Goal: Transaction & Acquisition: Purchase product/service

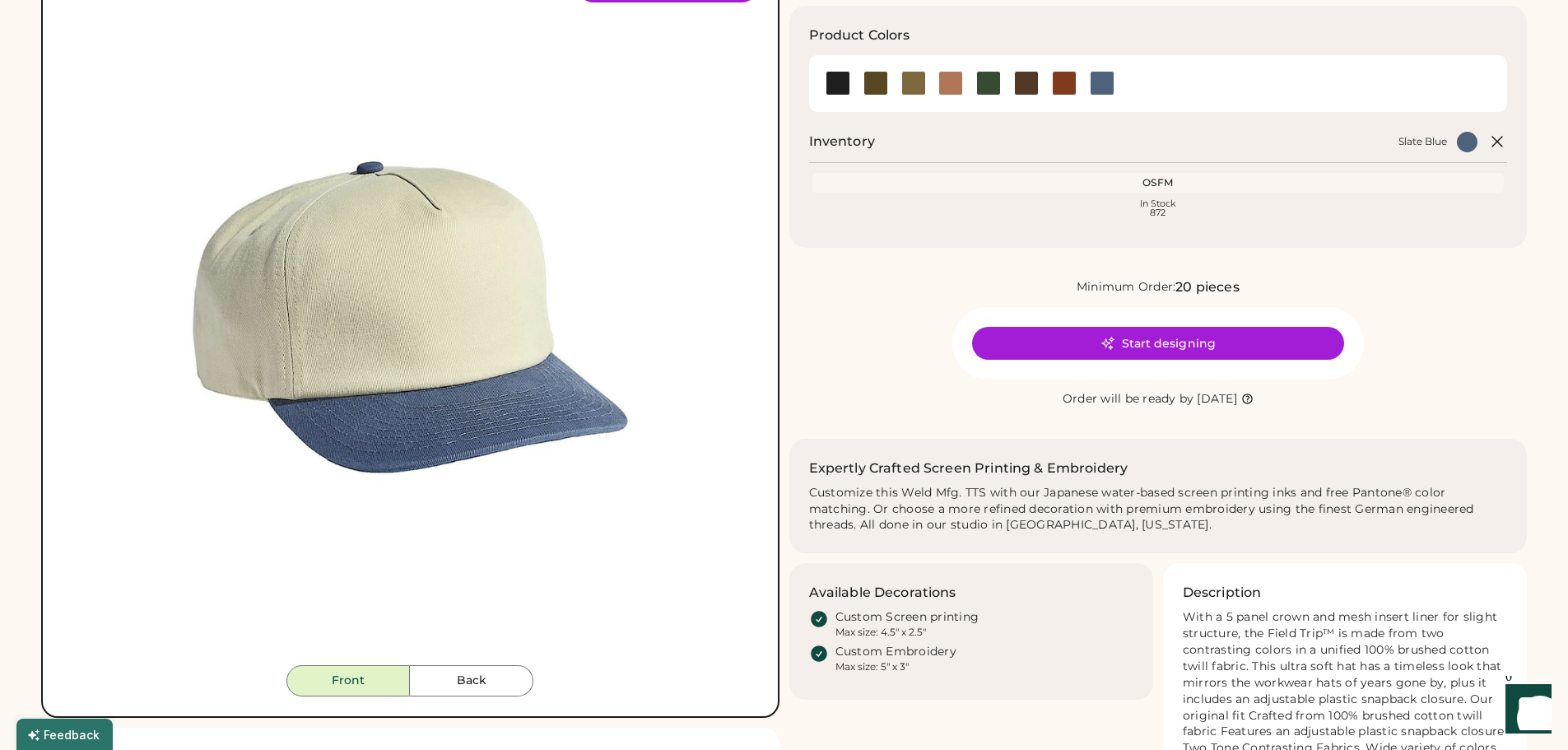
scroll to position [329, 0]
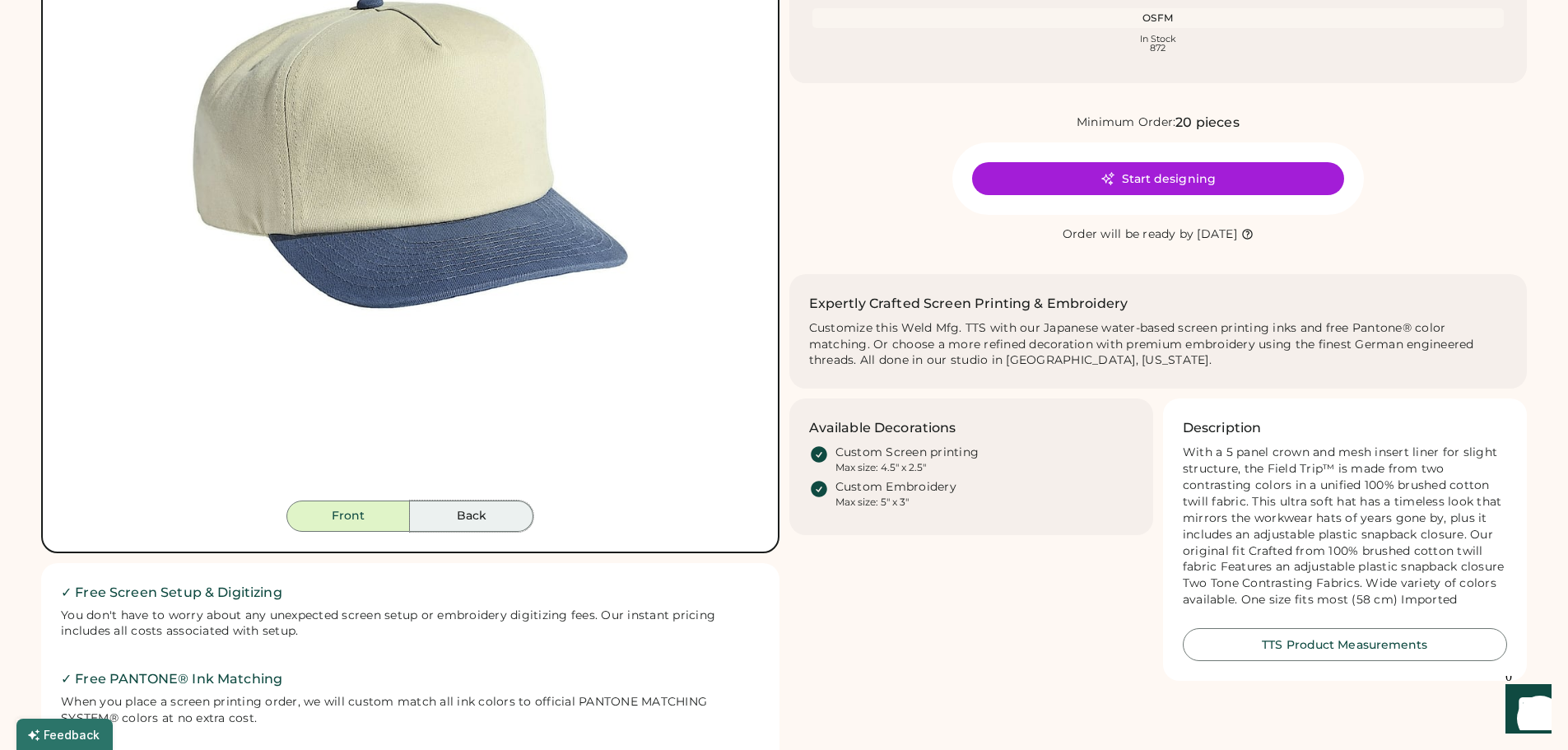
click at [483, 510] on button "Back" at bounding box center [472, 516] width 124 height 31
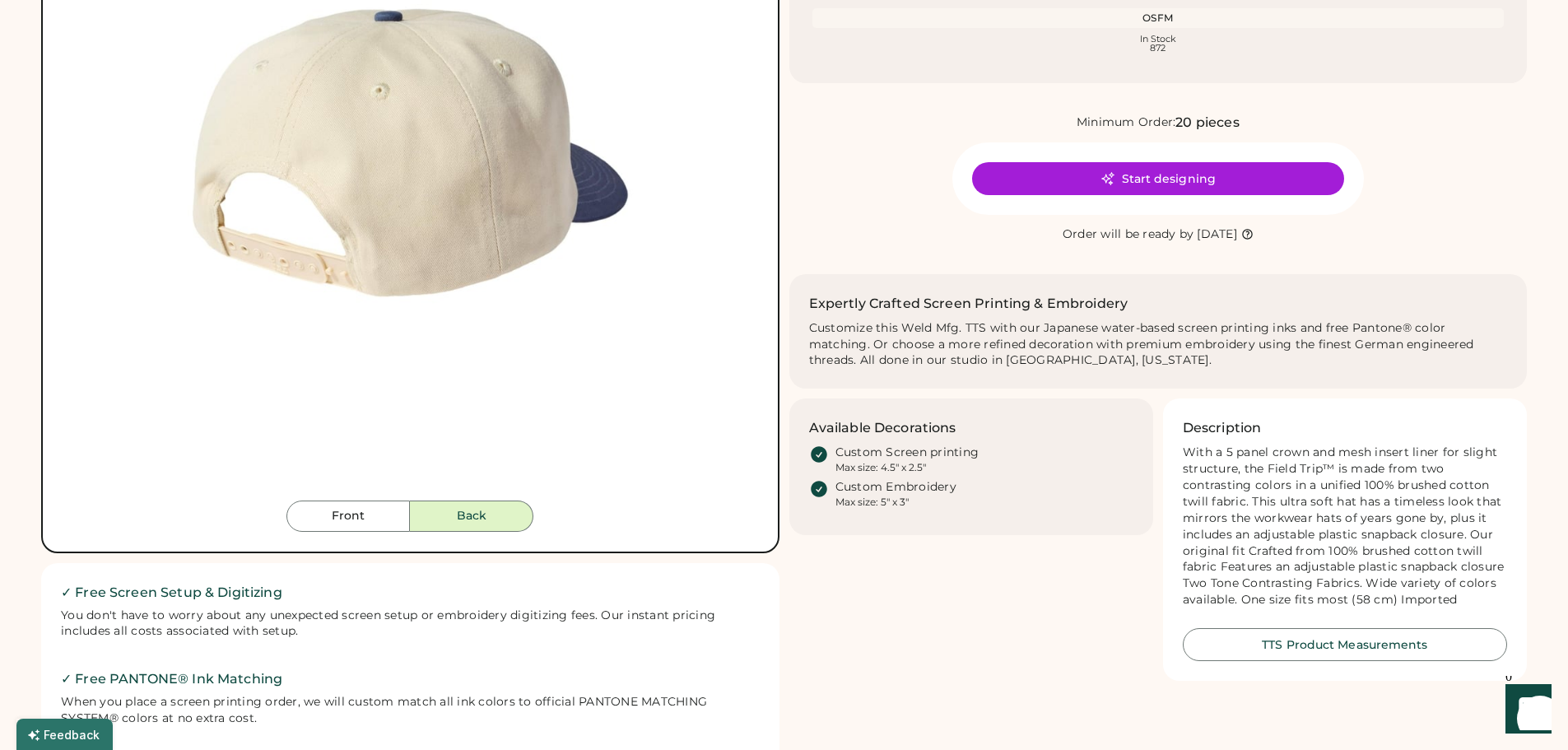
click at [483, 518] on button "Back" at bounding box center [472, 516] width 124 height 31
click at [371, 516] on button "Front" at bounding box center [349, 516] width 124 height 31
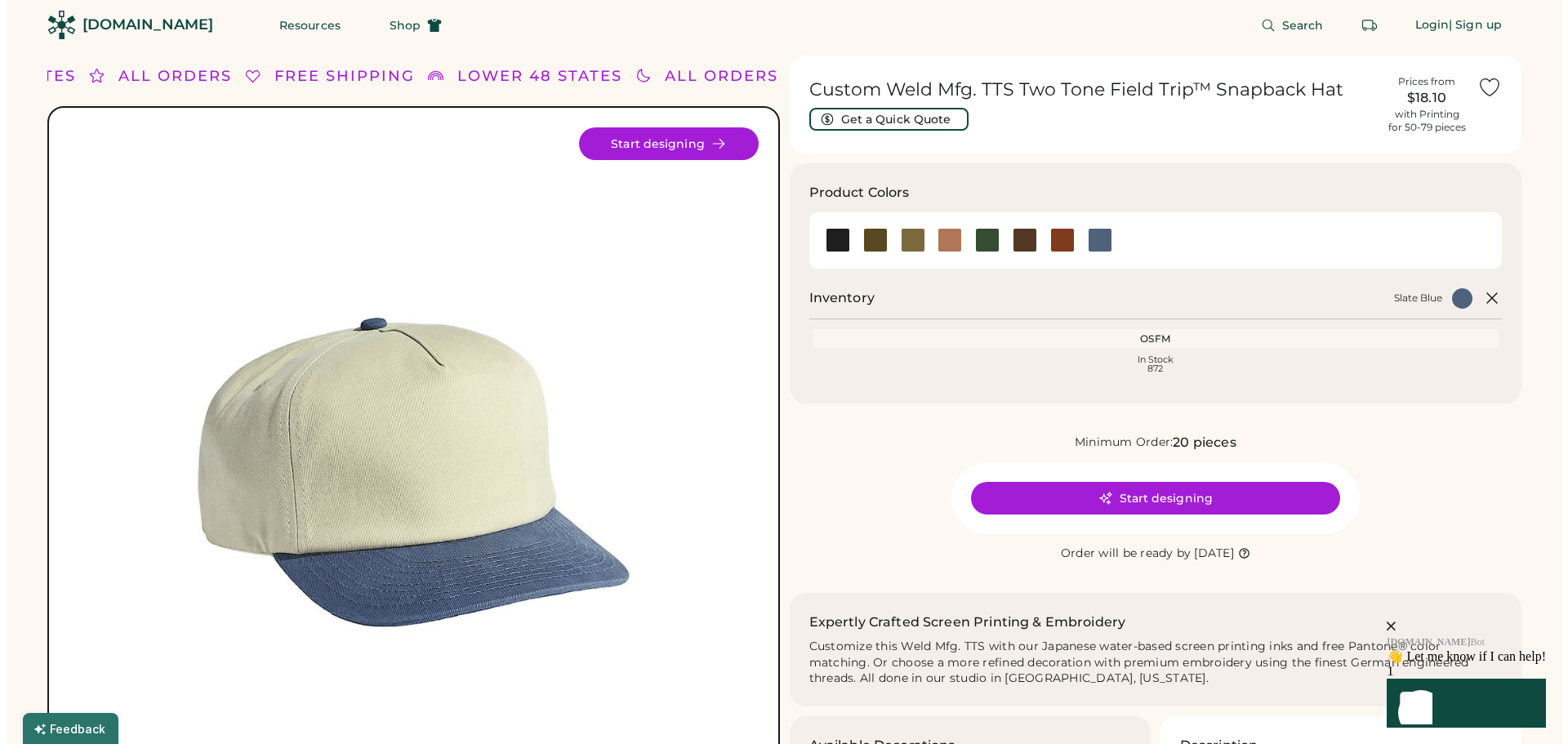
scroll to position [0, 0]
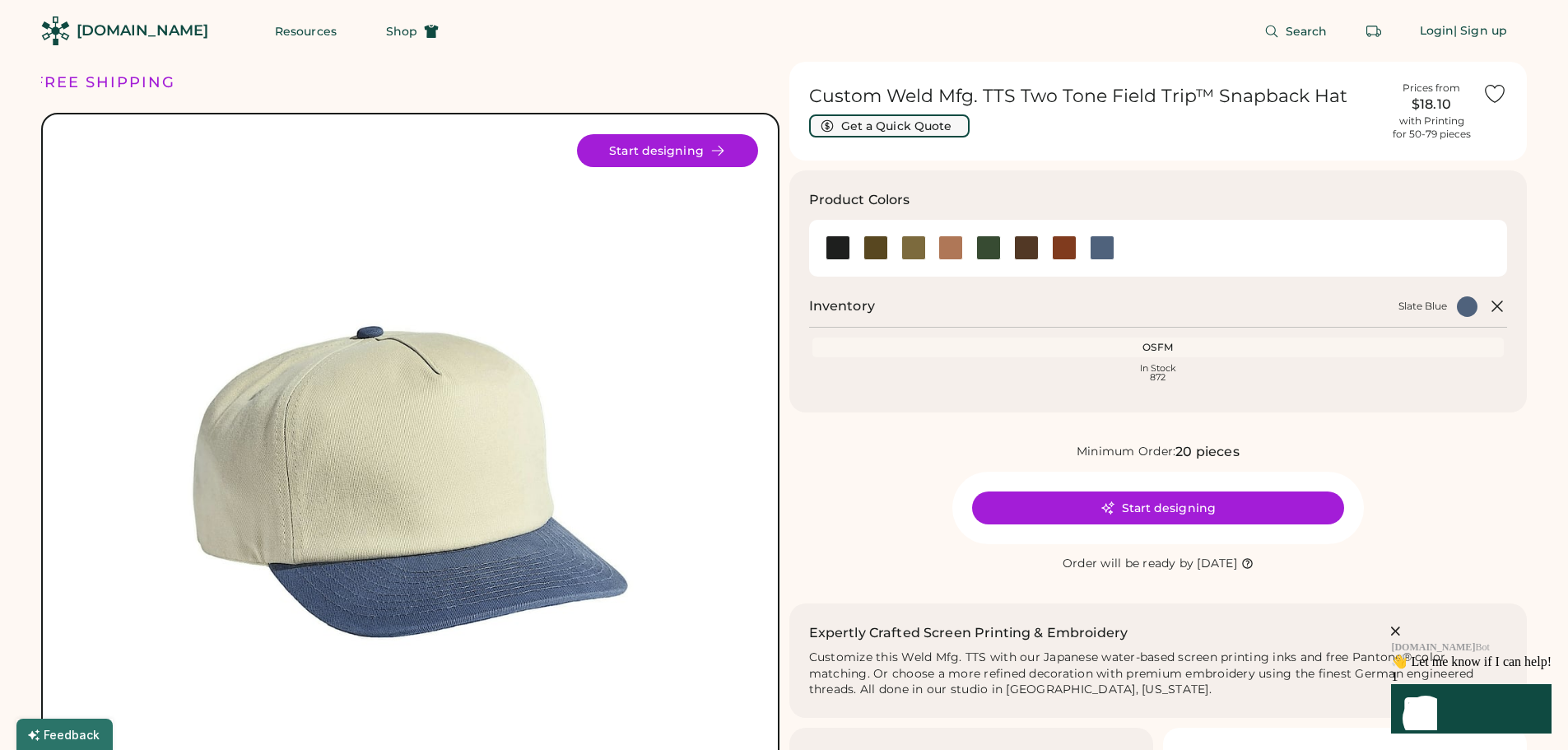
click at [896, 125] on button "Get a Quick Quote" at bounding box center [889, 126] width 160 height 23
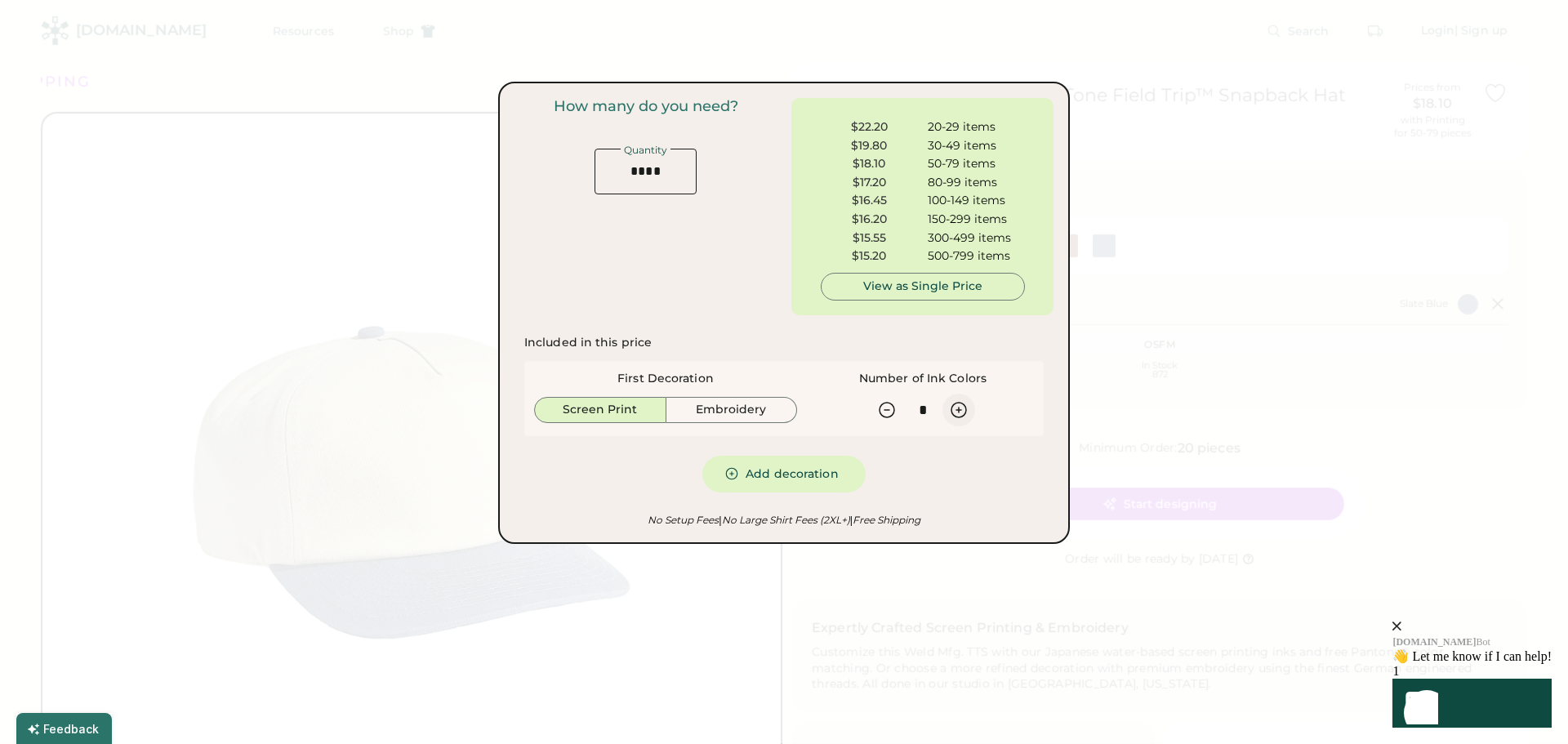
click at [959, 407] on icon at bounding box center [958, 410] width 14 height 14
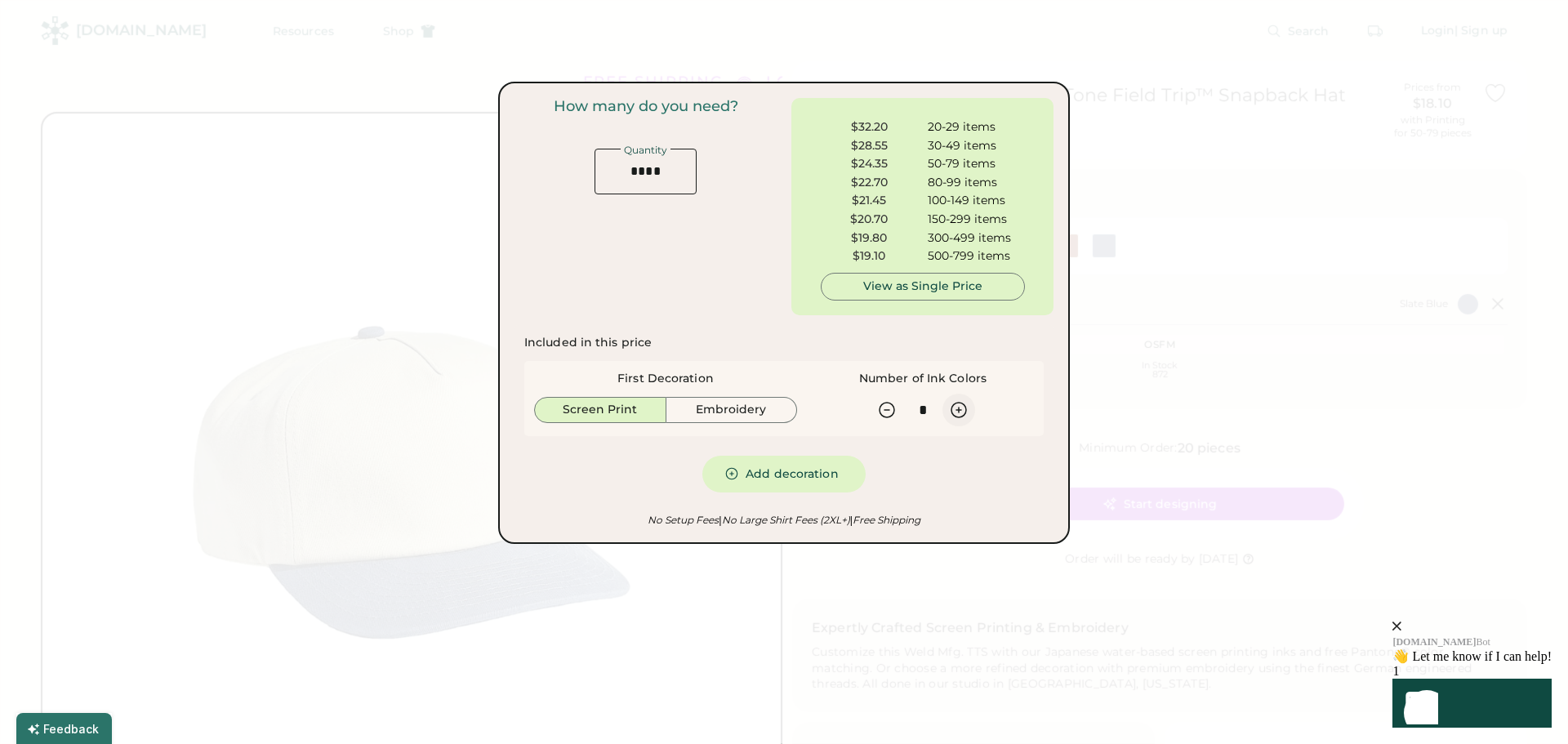
click at [959, 407] on icon at bounding box center [958, 410] width 14 height 14
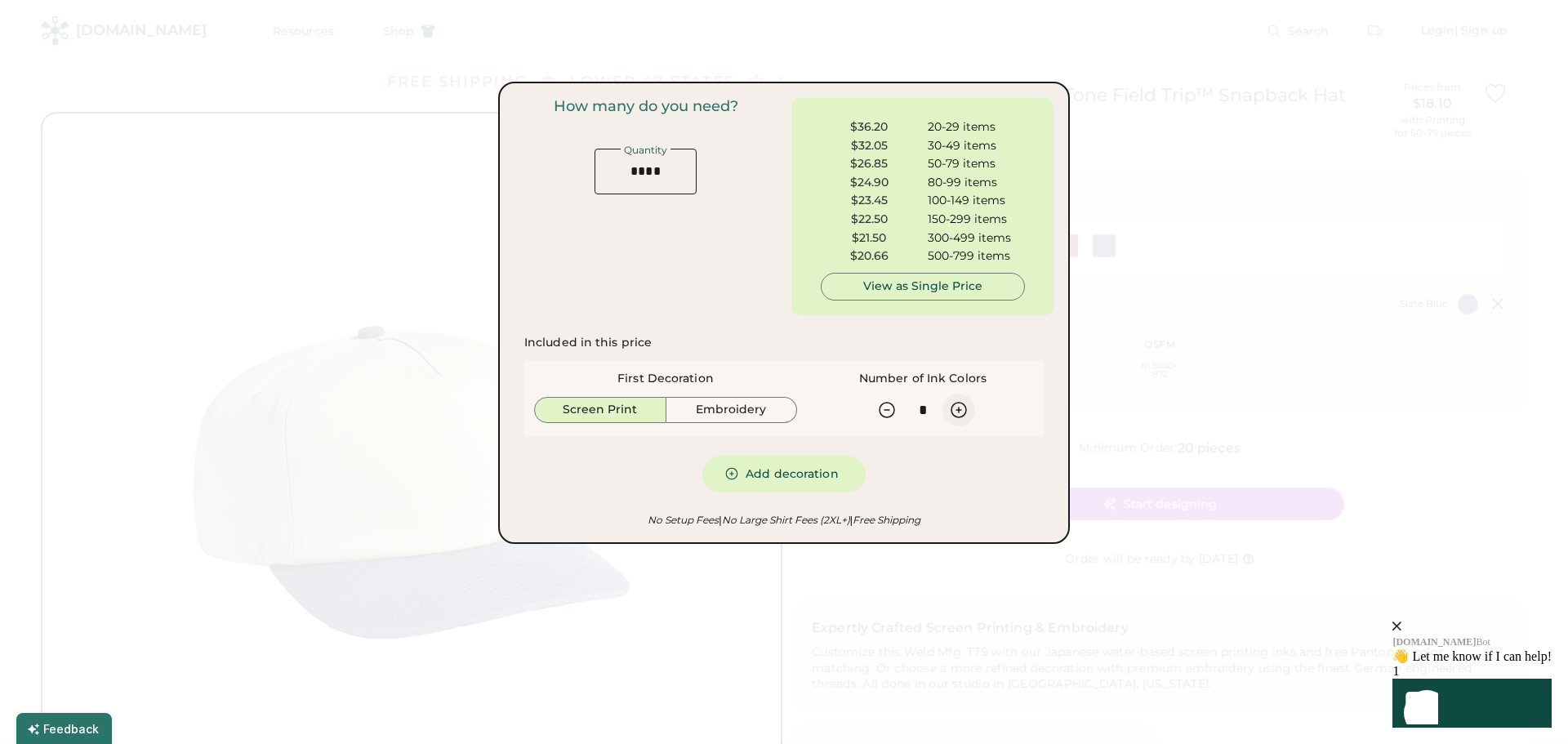
click at [959, 407] on icon at bounding box center [958, 410] width 14 height 14
click at [956, 412] on icon at bounding box center [958, 410] width 19 height 19
click at [885, 412] on icon at bounding box center [886, 410] width 19 height 19
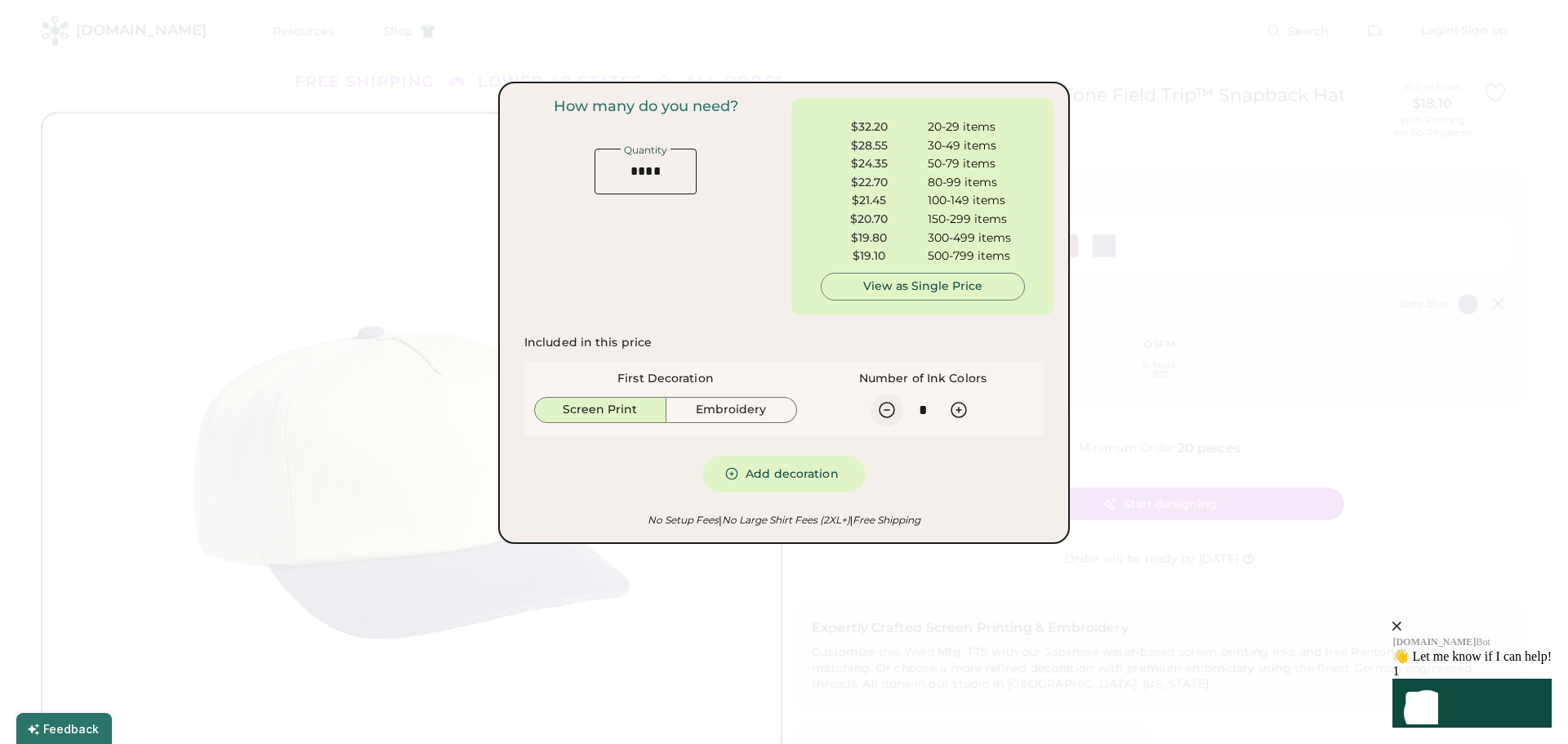
click at [885, 412] on icon at bounding box center [886, 410] width 19 height 19
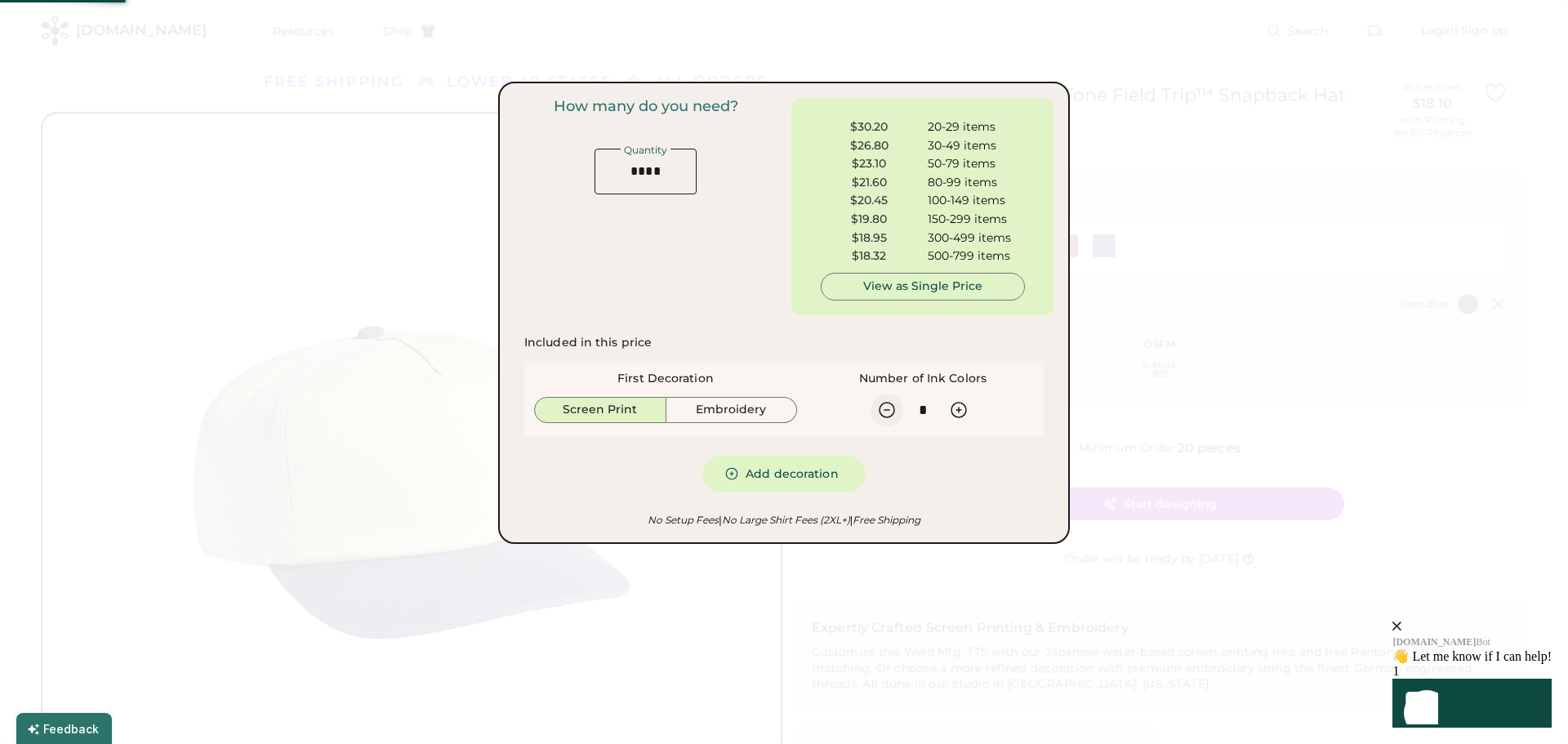
click at [885, 412] on icon at bounding box center [886, 410] width 19 height 19
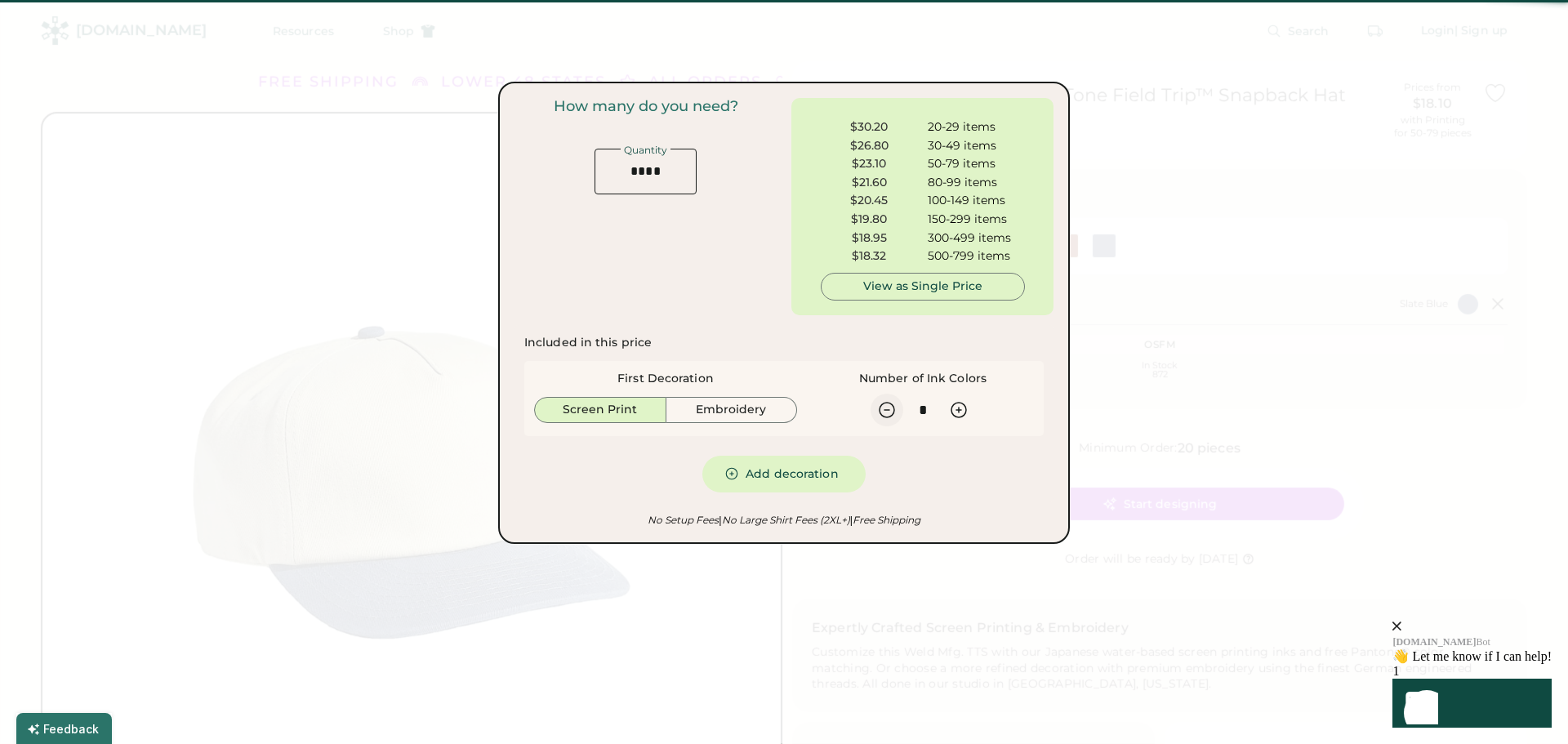
click at [885, 412] on icon at bounding box center [886, 410] width 19 height 19
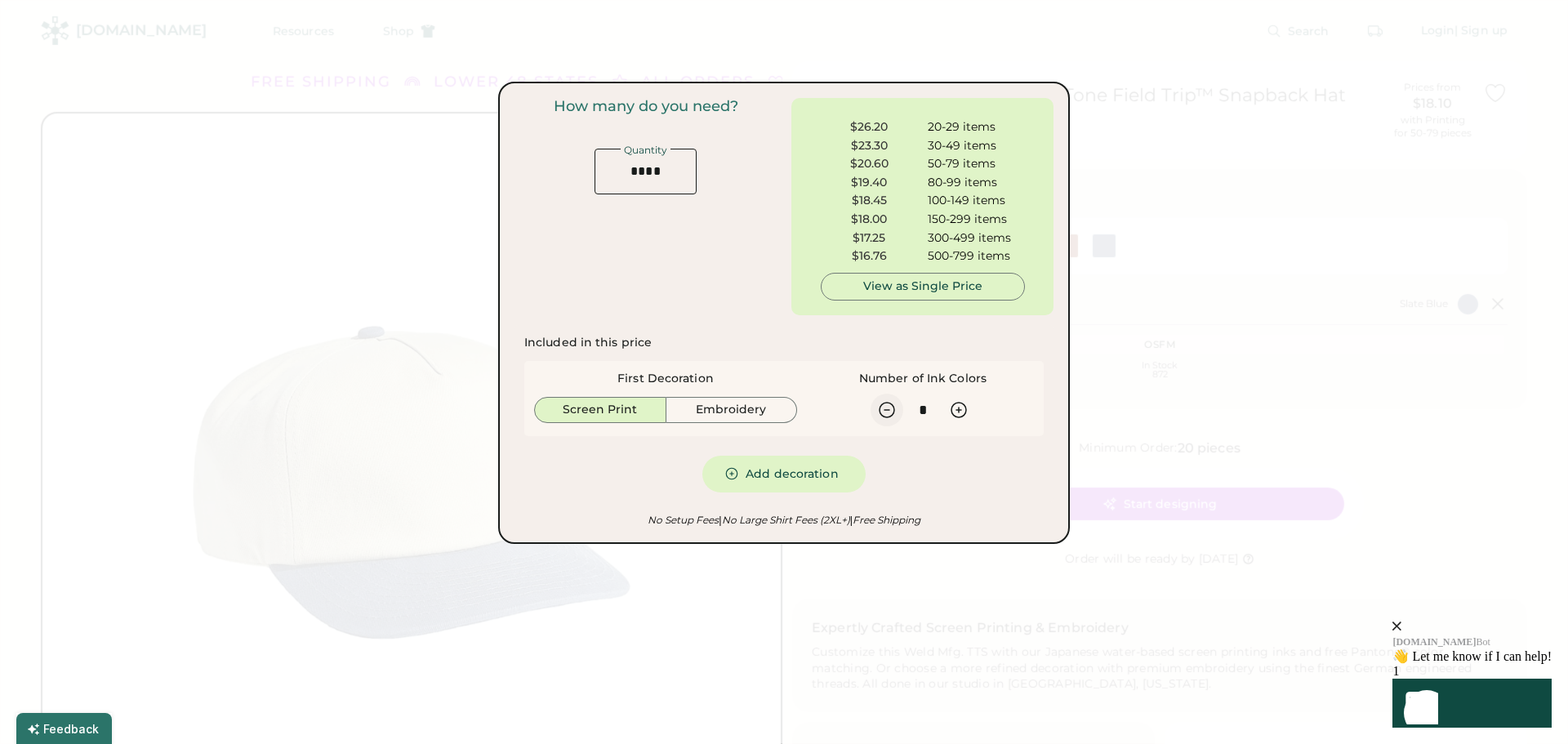
click at [885, 412] on icon at bounding box center [886, 410] width 19 height 19
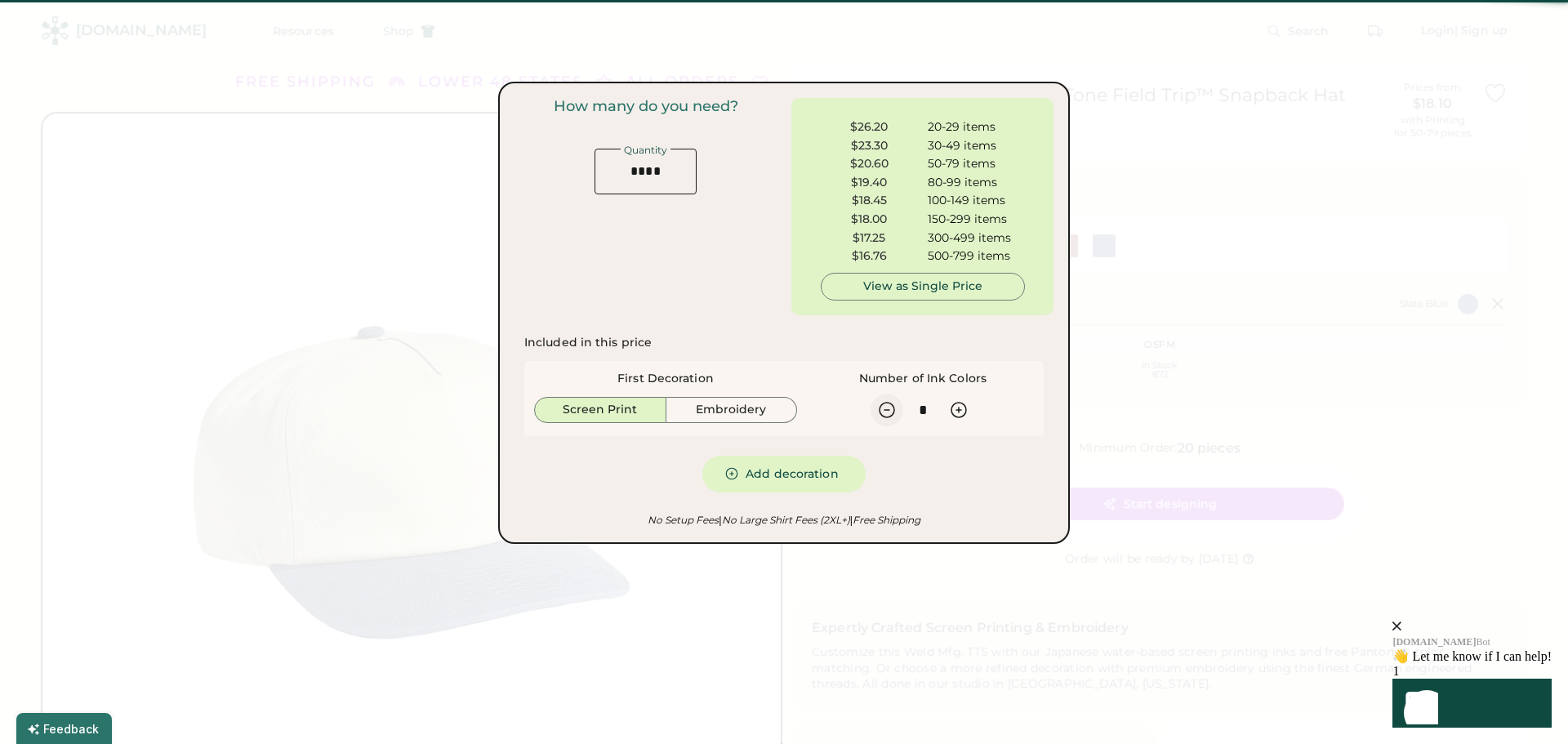
click at [885, 412] on icon at bounding box center [886, 410] width 19 height 19
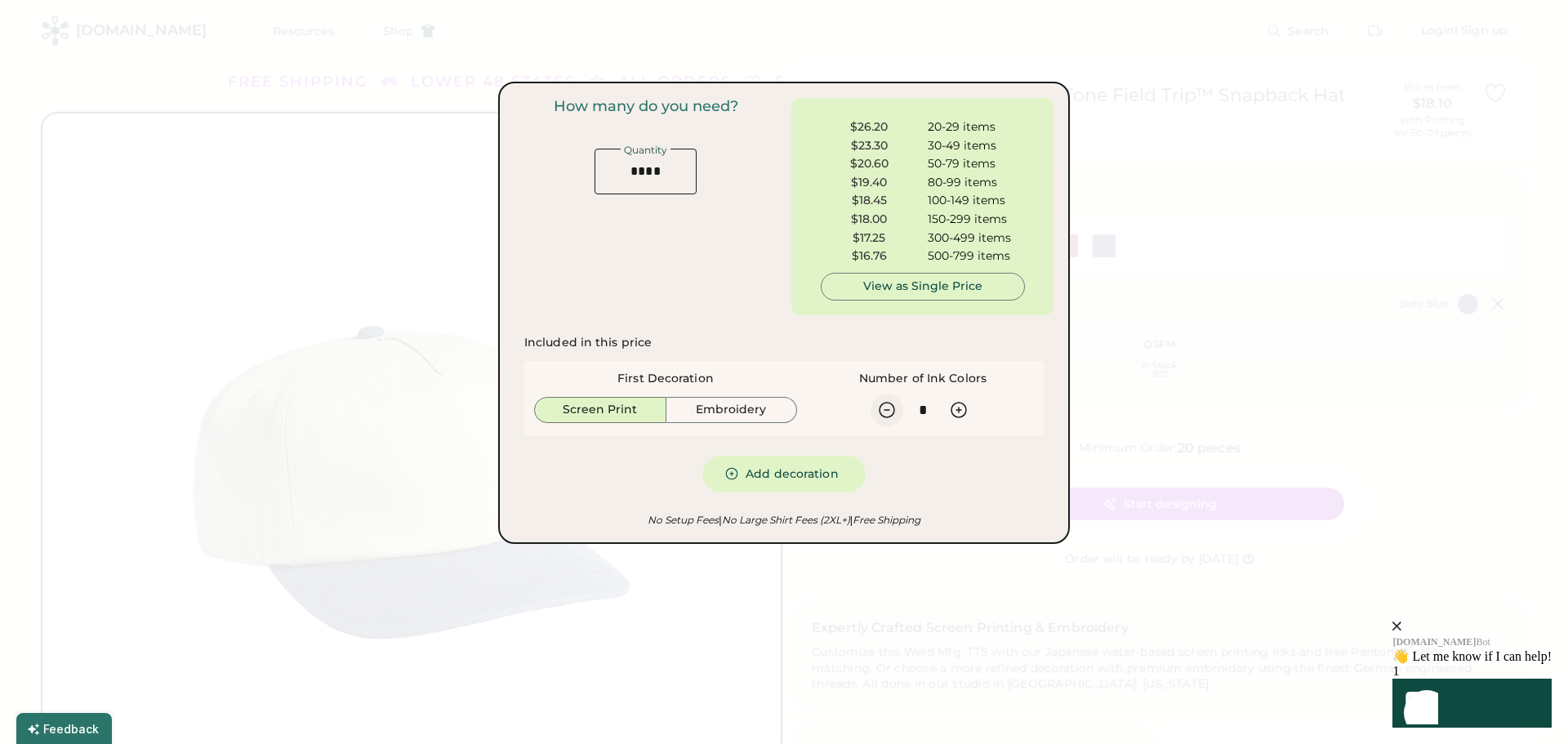
click at [885, 412] on icon at bounding box center [886, 410] width 19 height 19
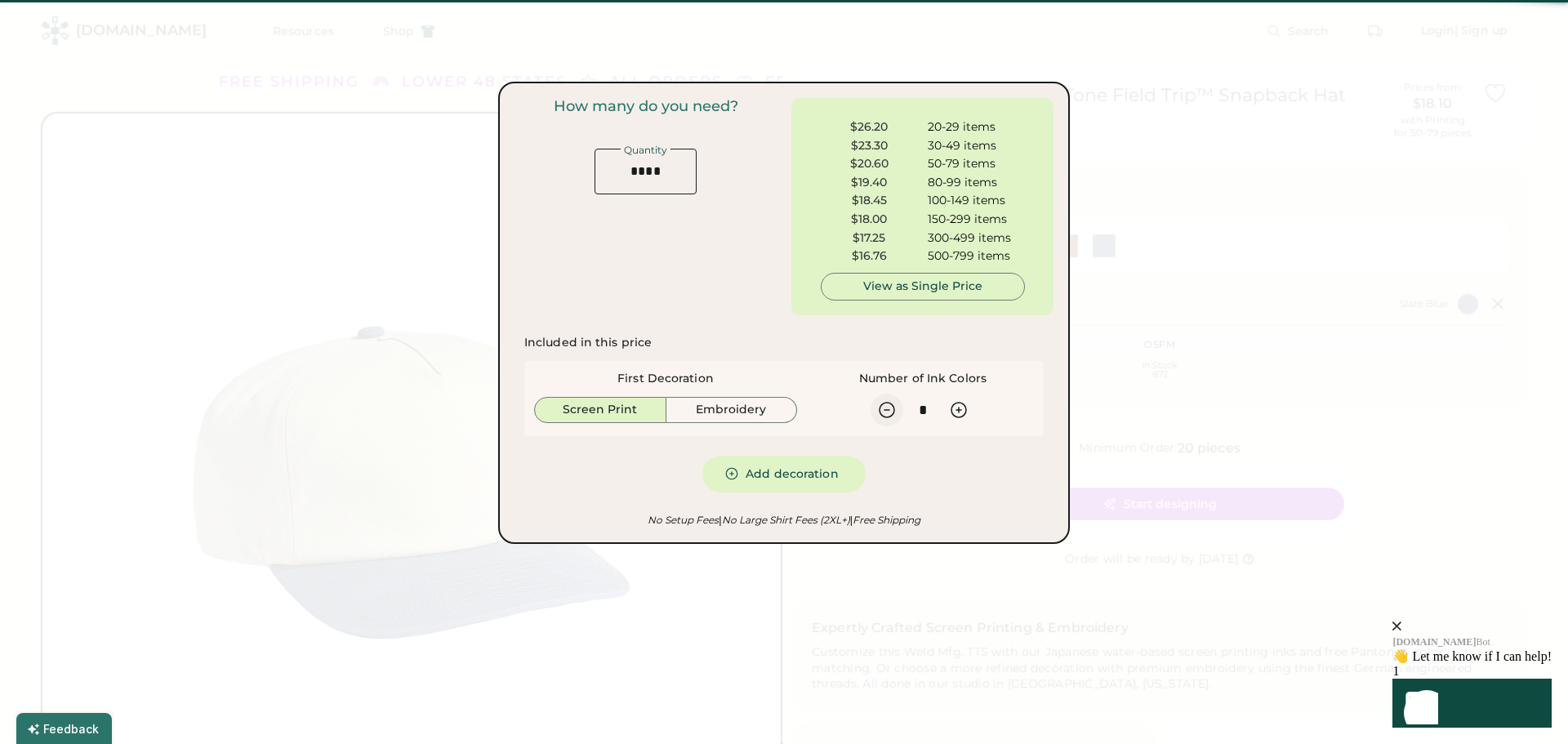
click at [885, 412] on icon at bounding box center [886, 410] width 19 height 19
type input "*"
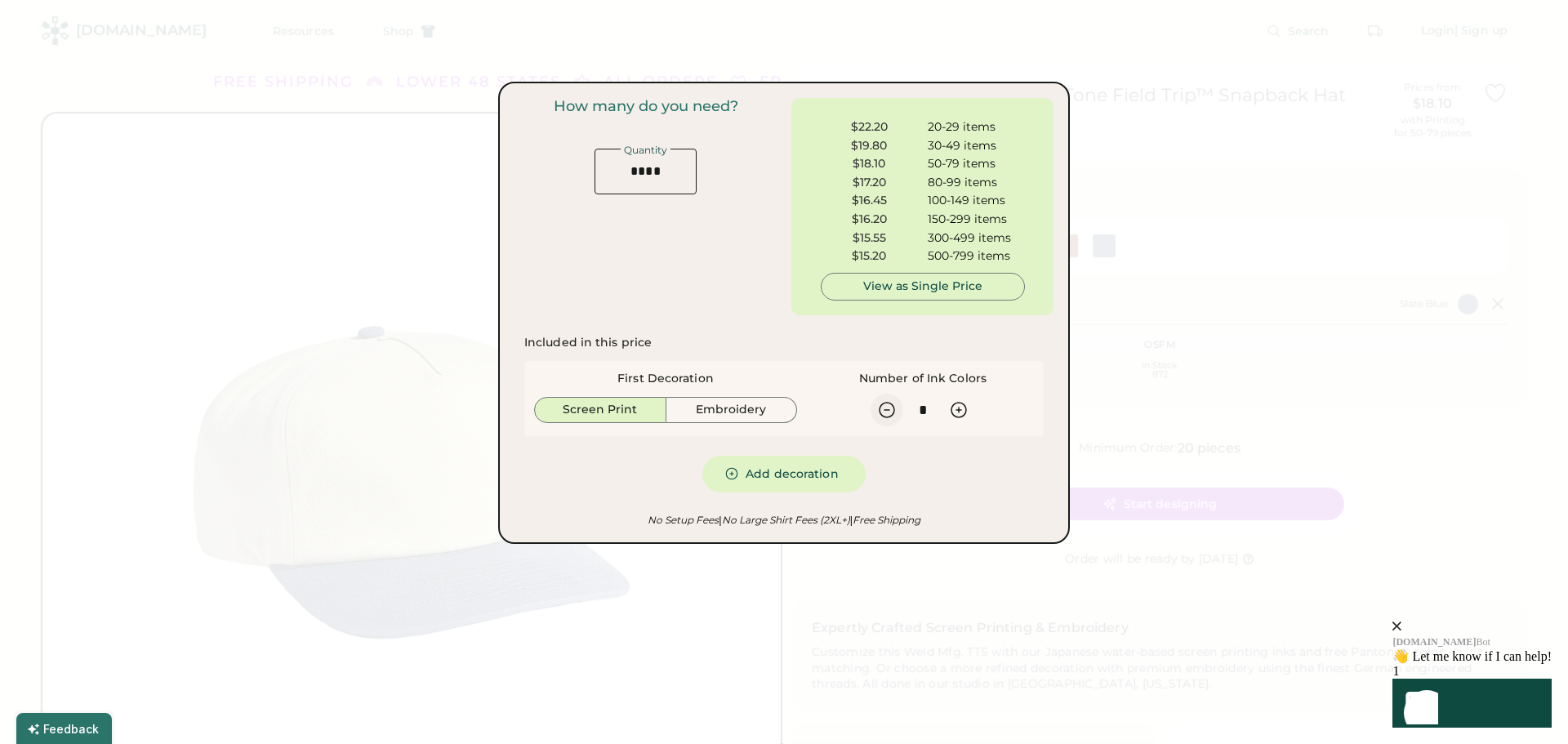
click at [885, 412] on icon at bounding box center [886, 410] width 19 height 19
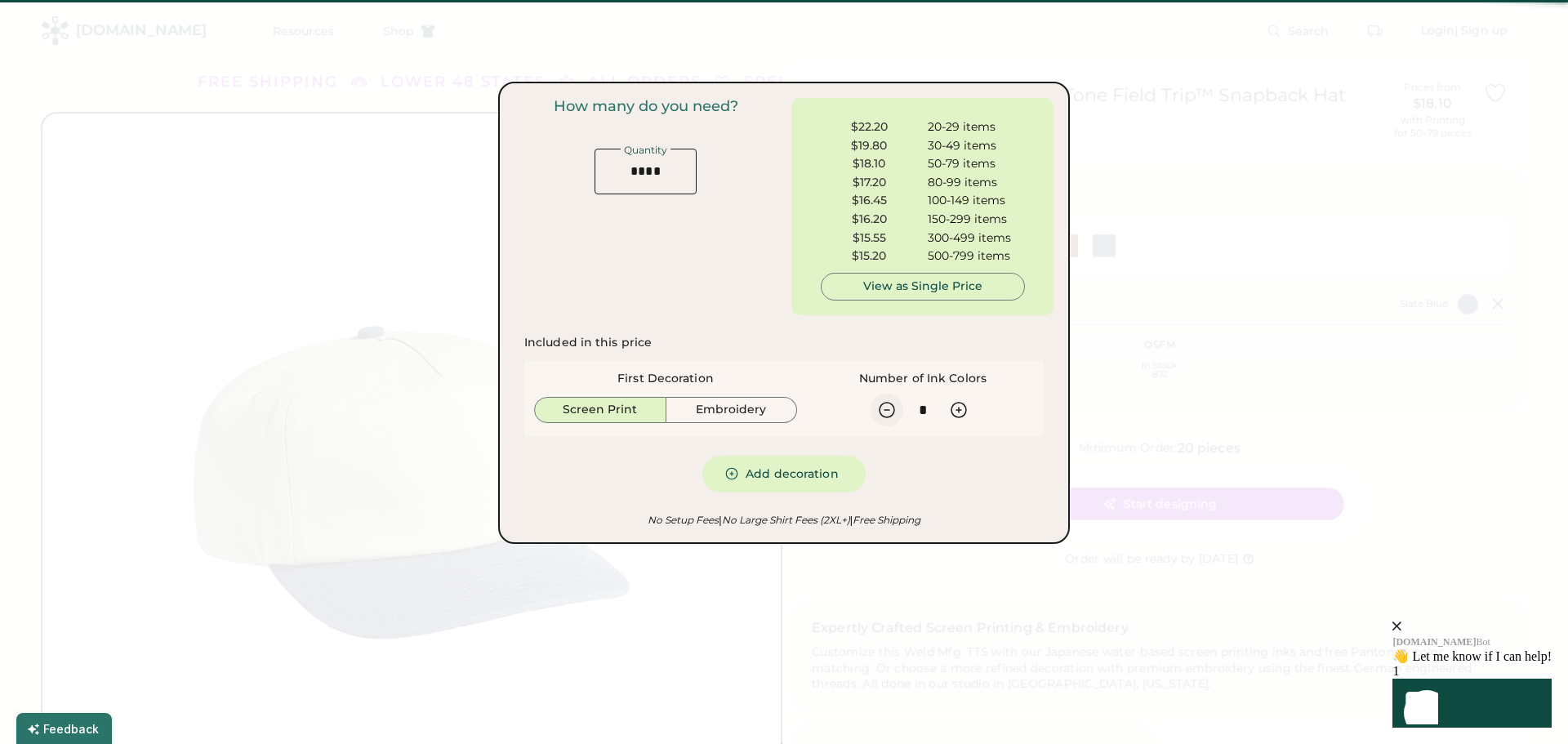
click at [885, 412] on icon at bounding box center [886, 410] width 19 height 19
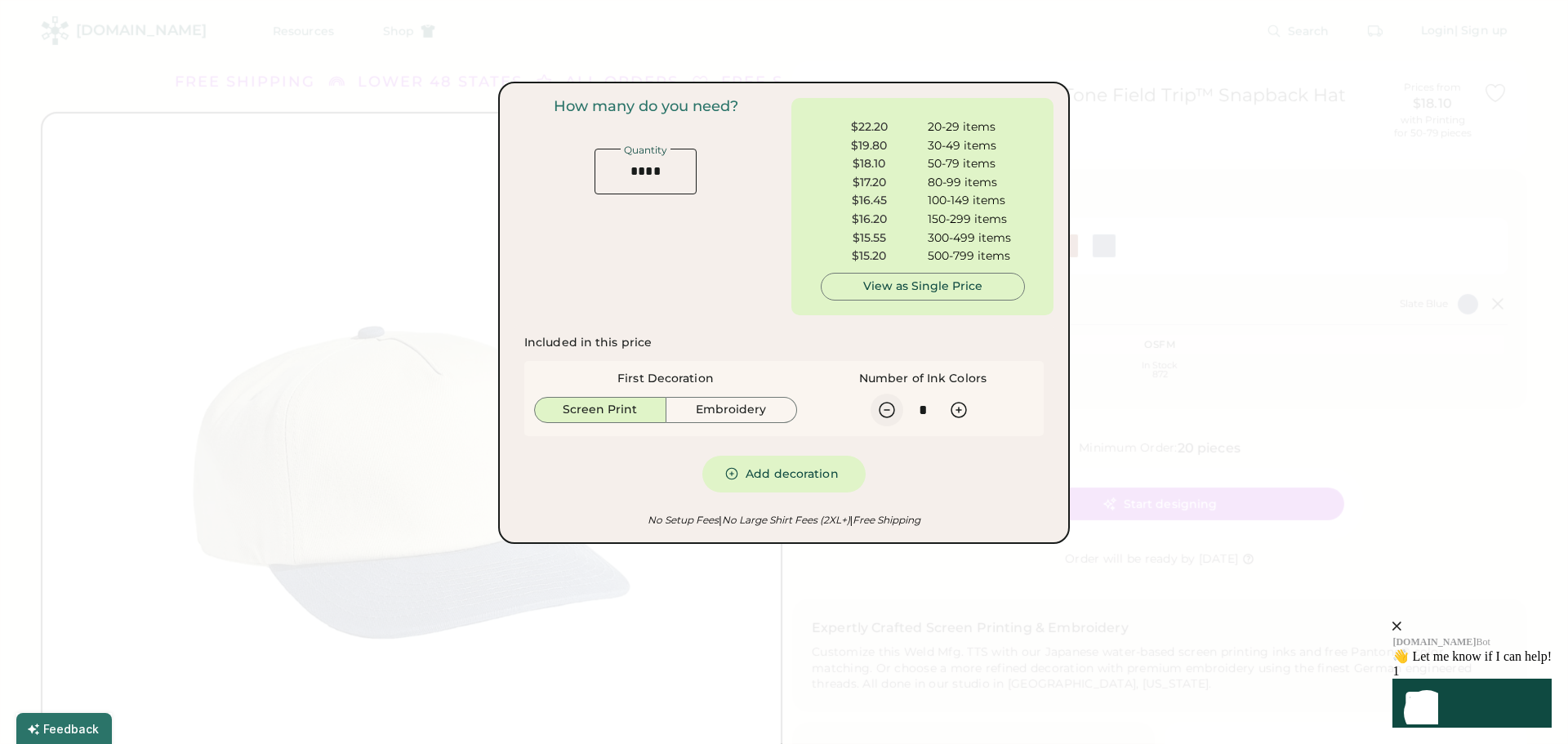
click at [885, 412] on icon at bounding box center [886, 410] width 19 height 19
click at [719, 408] on button "Embroidery" at bounding box center [732, 410] width 131 height 26
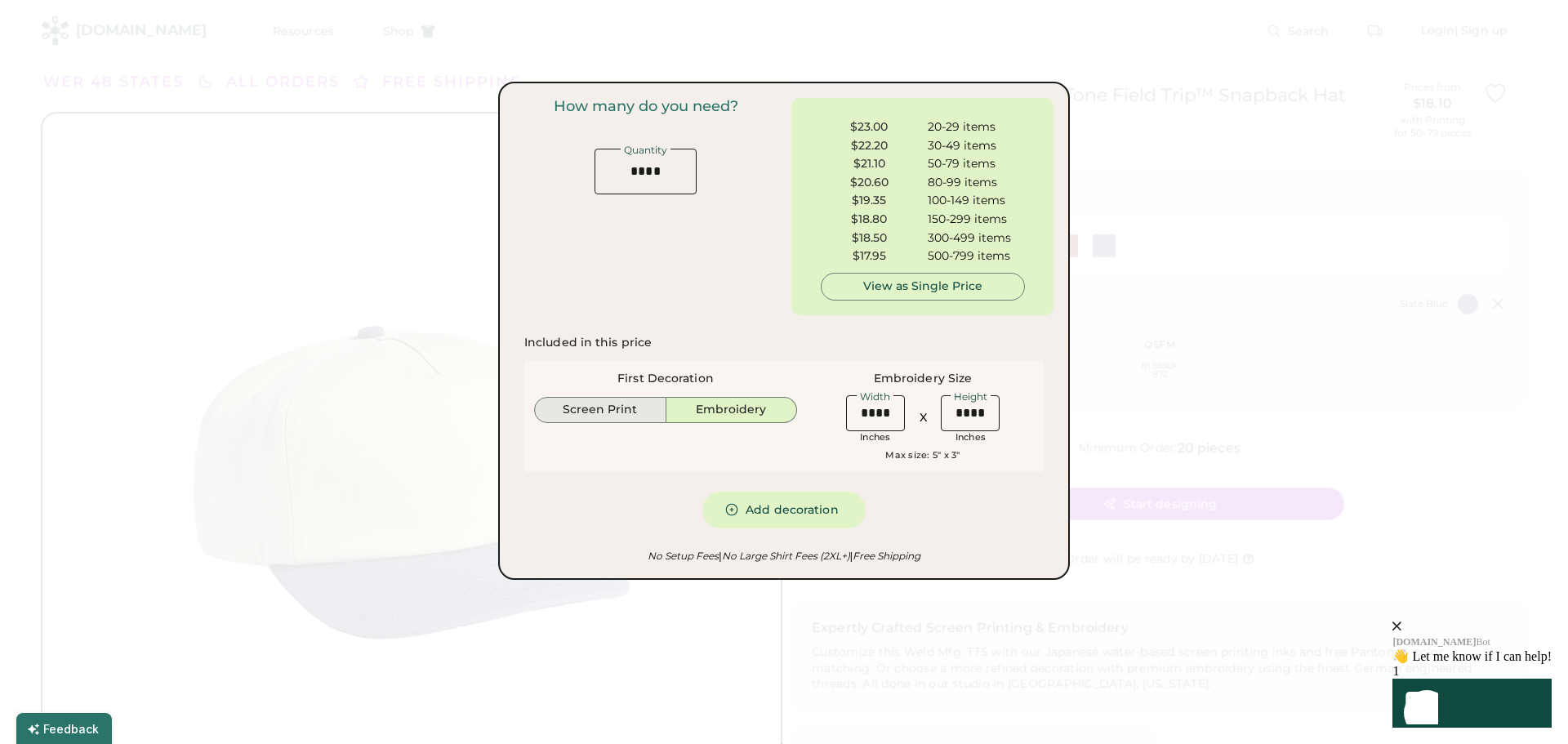
click at [596, 408] on button "Screen Print" at bounding box center [600, 410] width 132 height 26
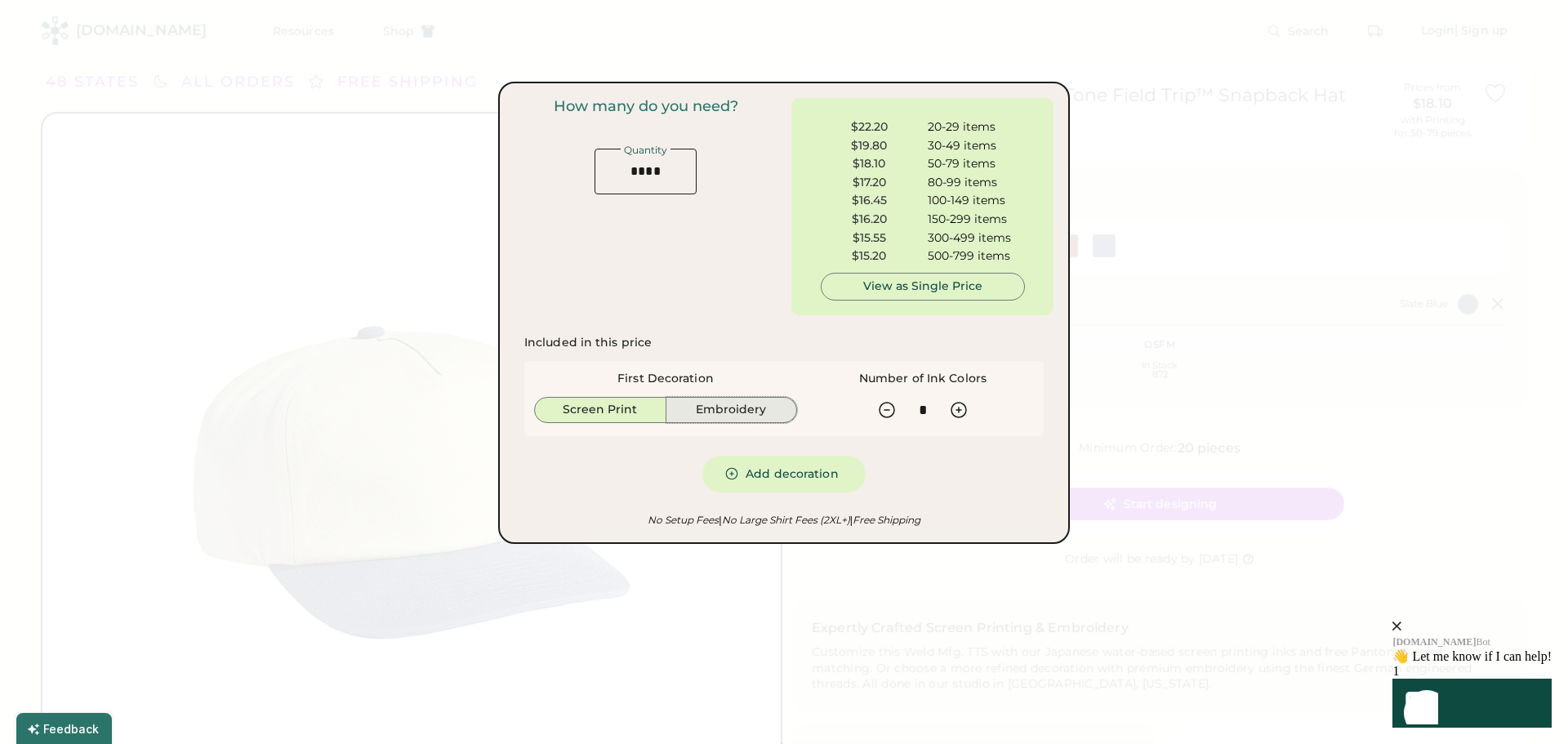
click at [726, 406] on button "Embroidery" at bounding box center [732, 410] width 131 height 26
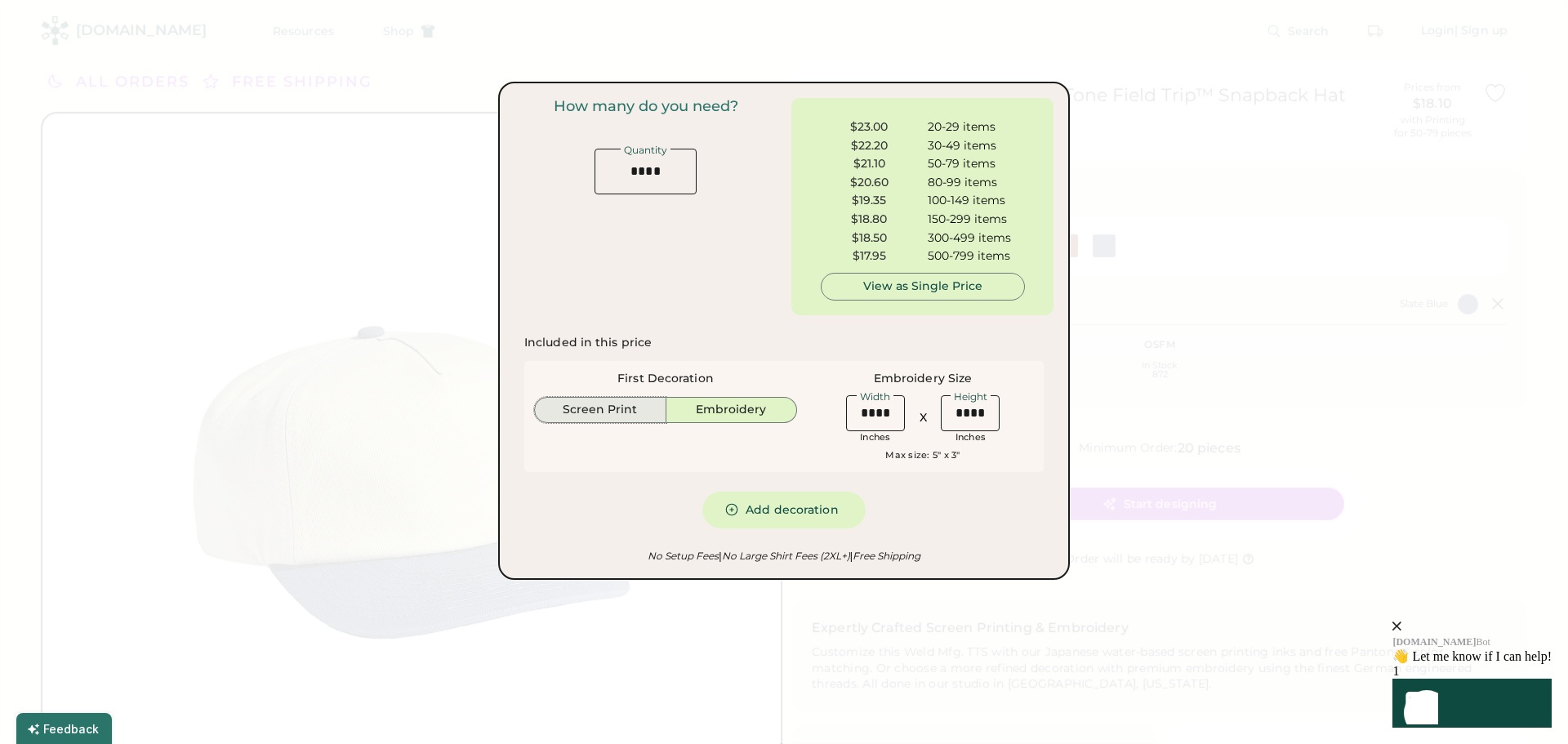
click at [617, 405] on button "Screen Print" at bounding box center [600, 410] width 132 height 26
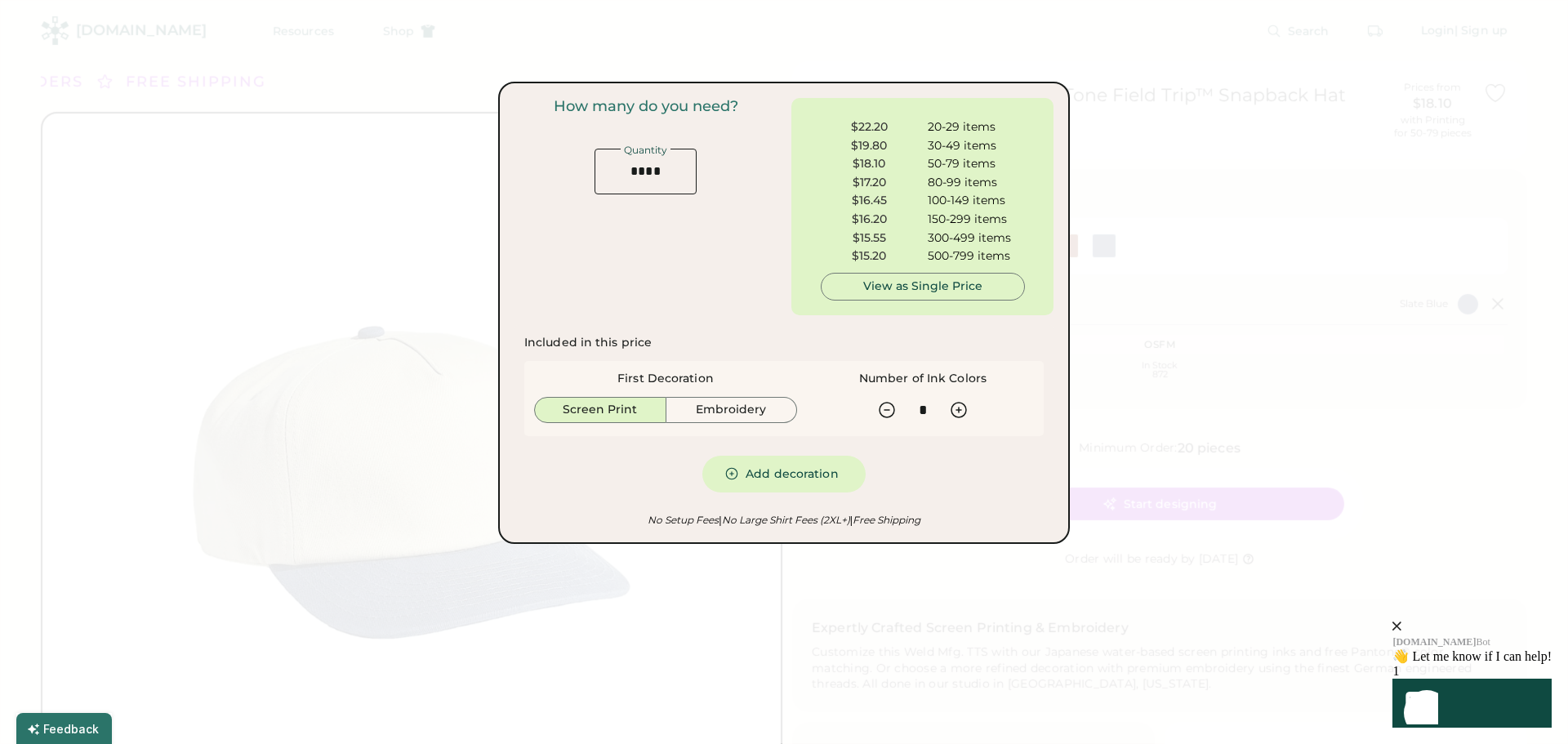
click at [1253, 359] on div at bounding box center [784, 372] width 1568 height 744
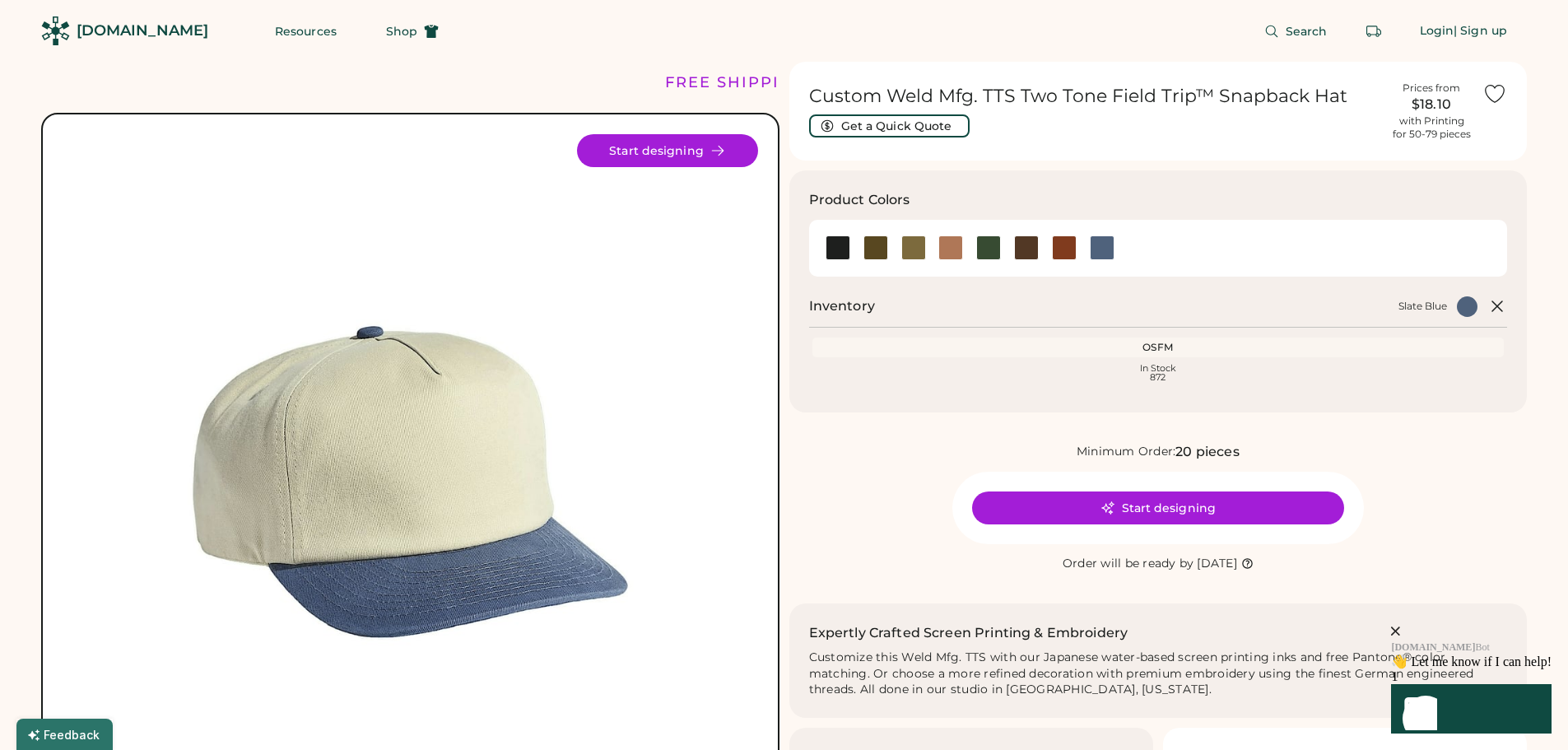
click at [1439, 116] on div "with Printing for 50-79 pieces" at bounding box center [1431, 127] width 78 height 26
click at [1428, 103] on div "$18.10" at bounding box center [1431, 104] width 82 height 20
click at [1400, 627] on icon "close" at bounding box center [1395, 631] width 9 height 9
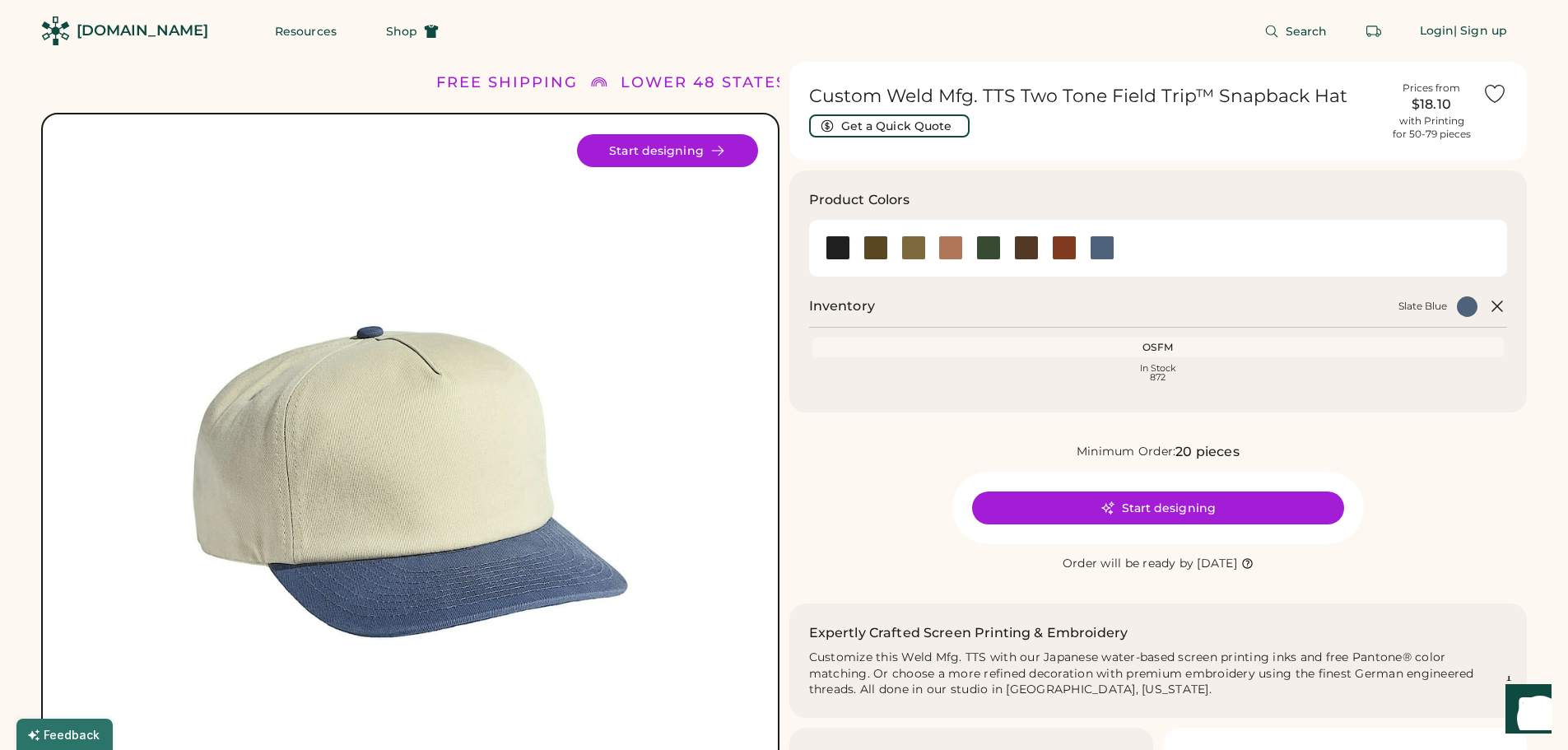
click at [1524, 717] on icon "Show" at bounding box center [1528, 707] width 19 height 20
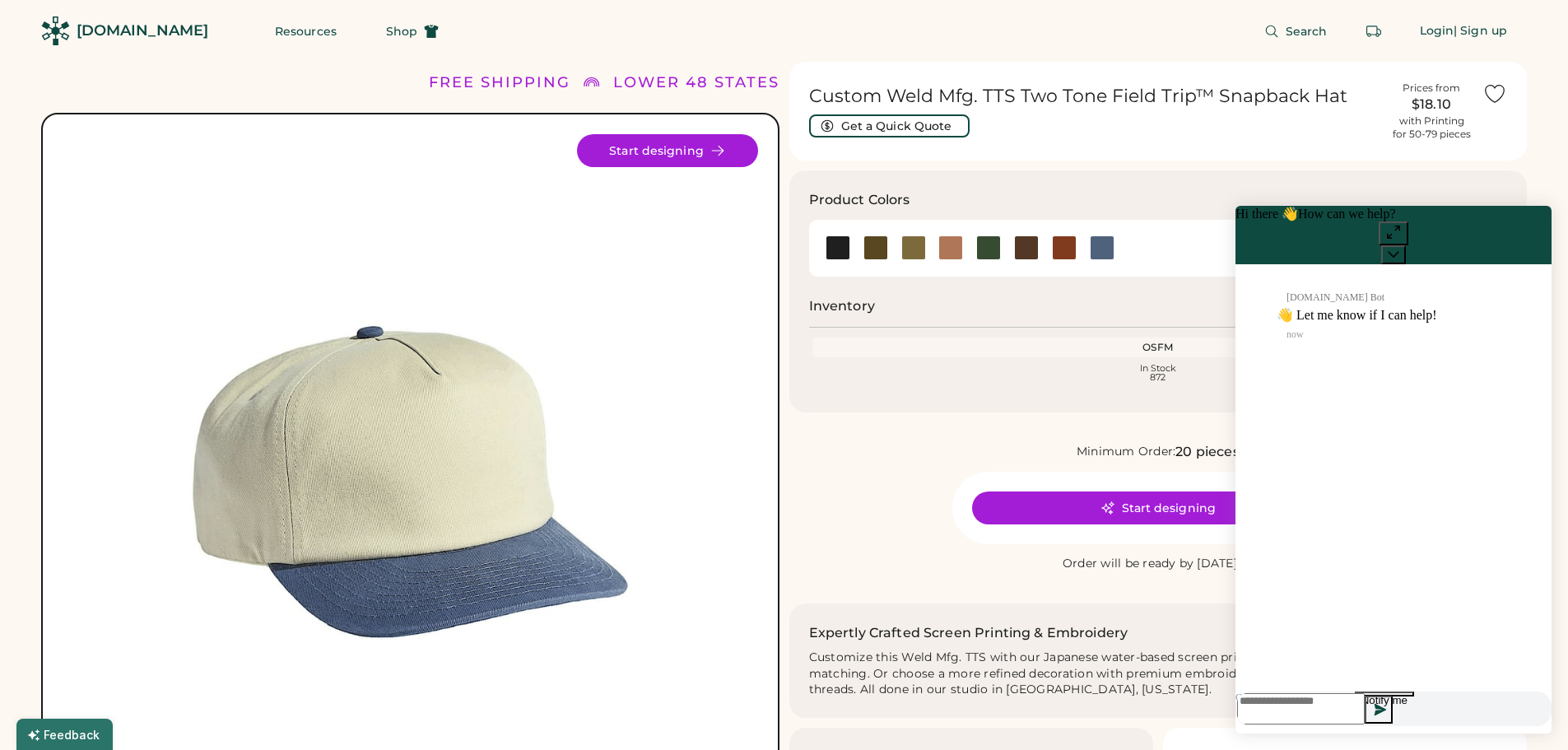
scroll to position [1, 0]
click at [1398, 251] on icon at bounding box center [1392, 255] width 11 height 7
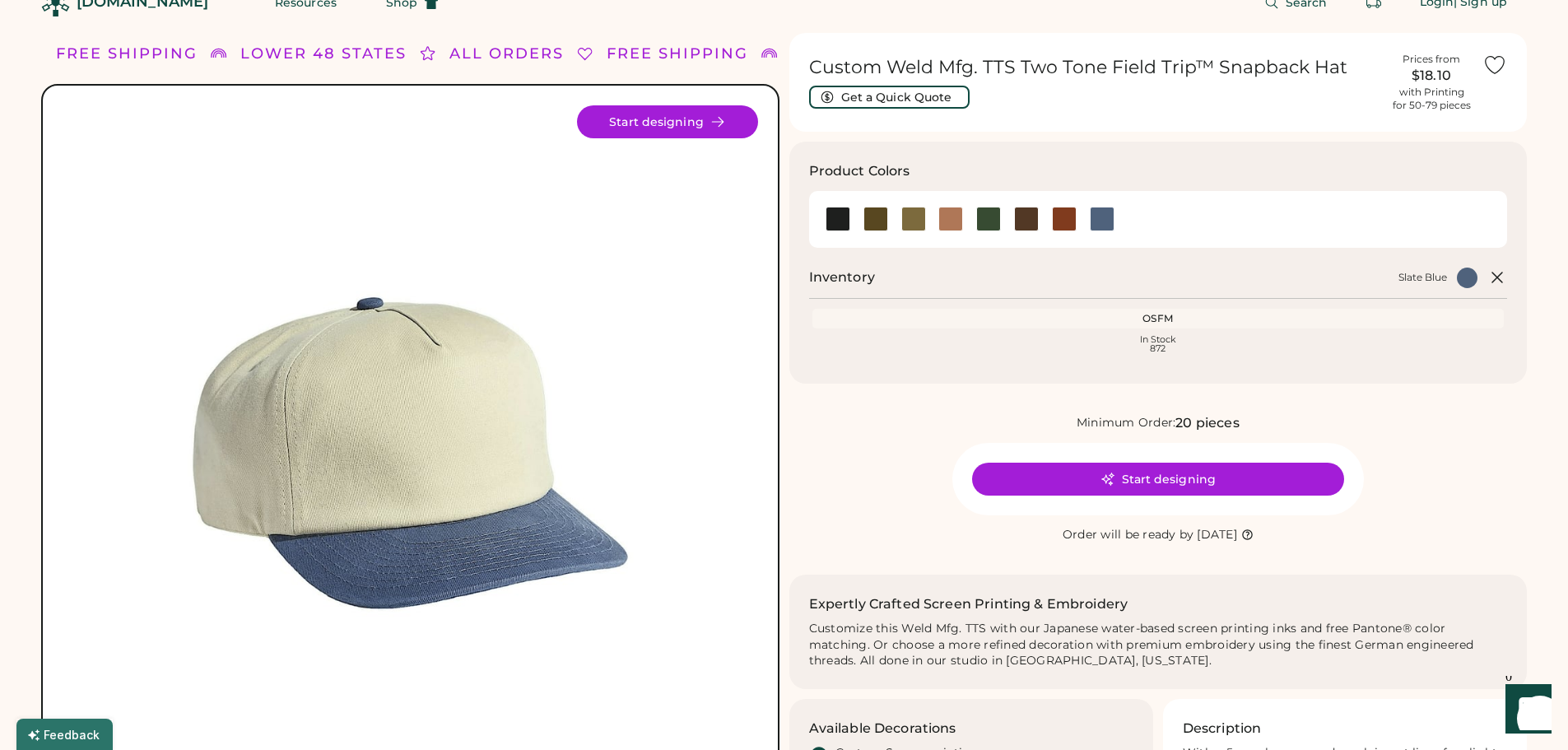
scroll to position [0, 0]
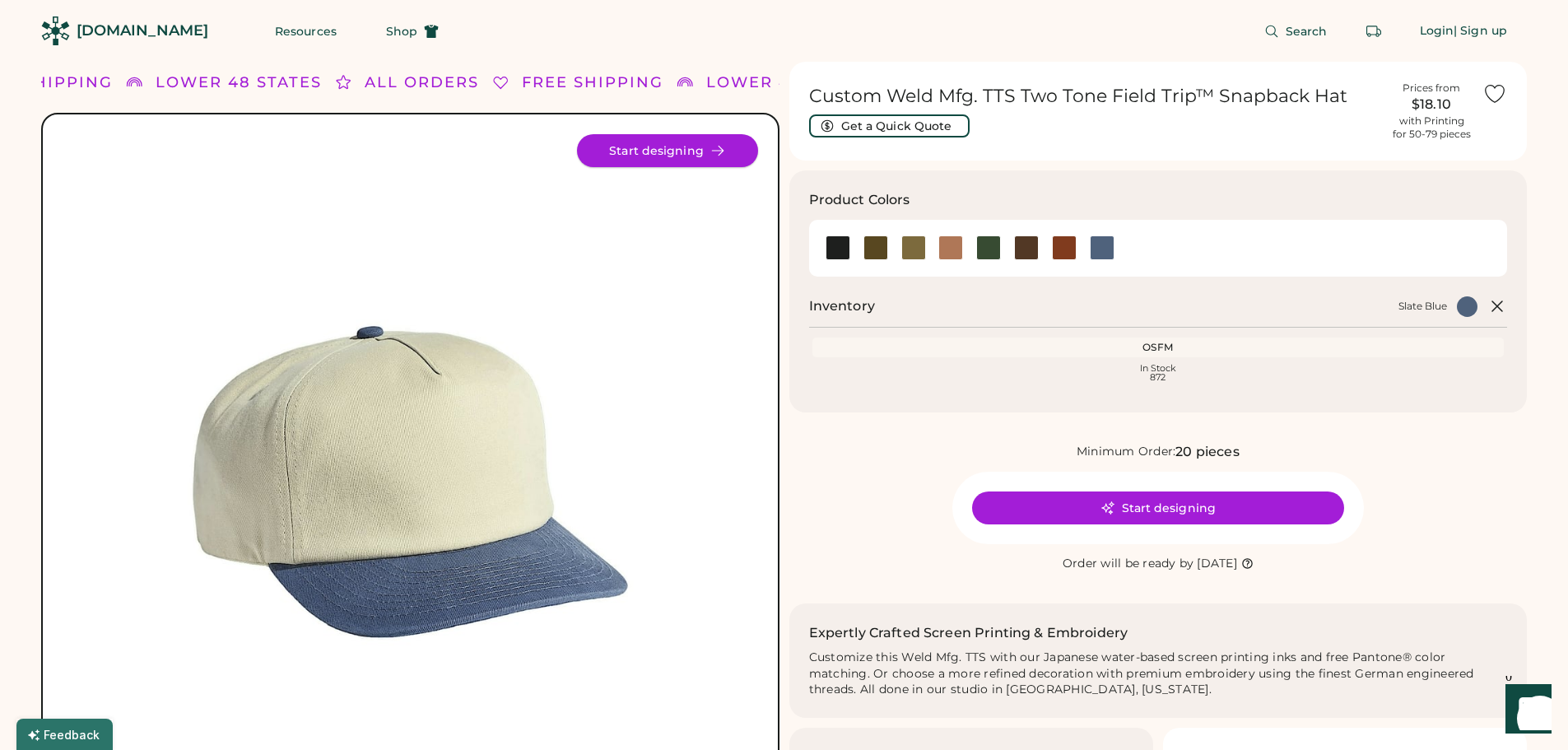
click at [718, 146] on icon at bounding box center [717, 150] width 14 height 14
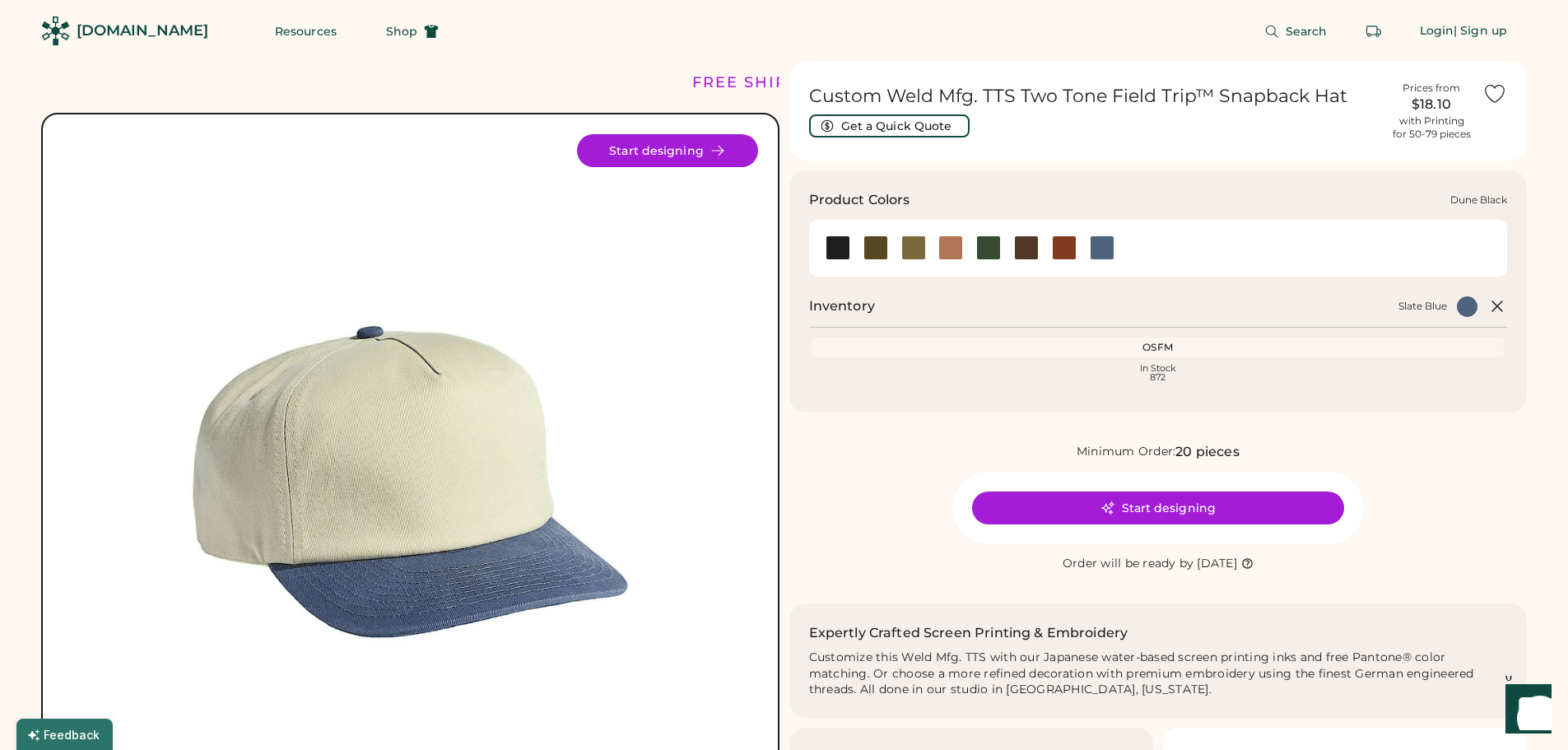
click at [947, 239] on div at bounding box center [951, 248] width 25 height 25
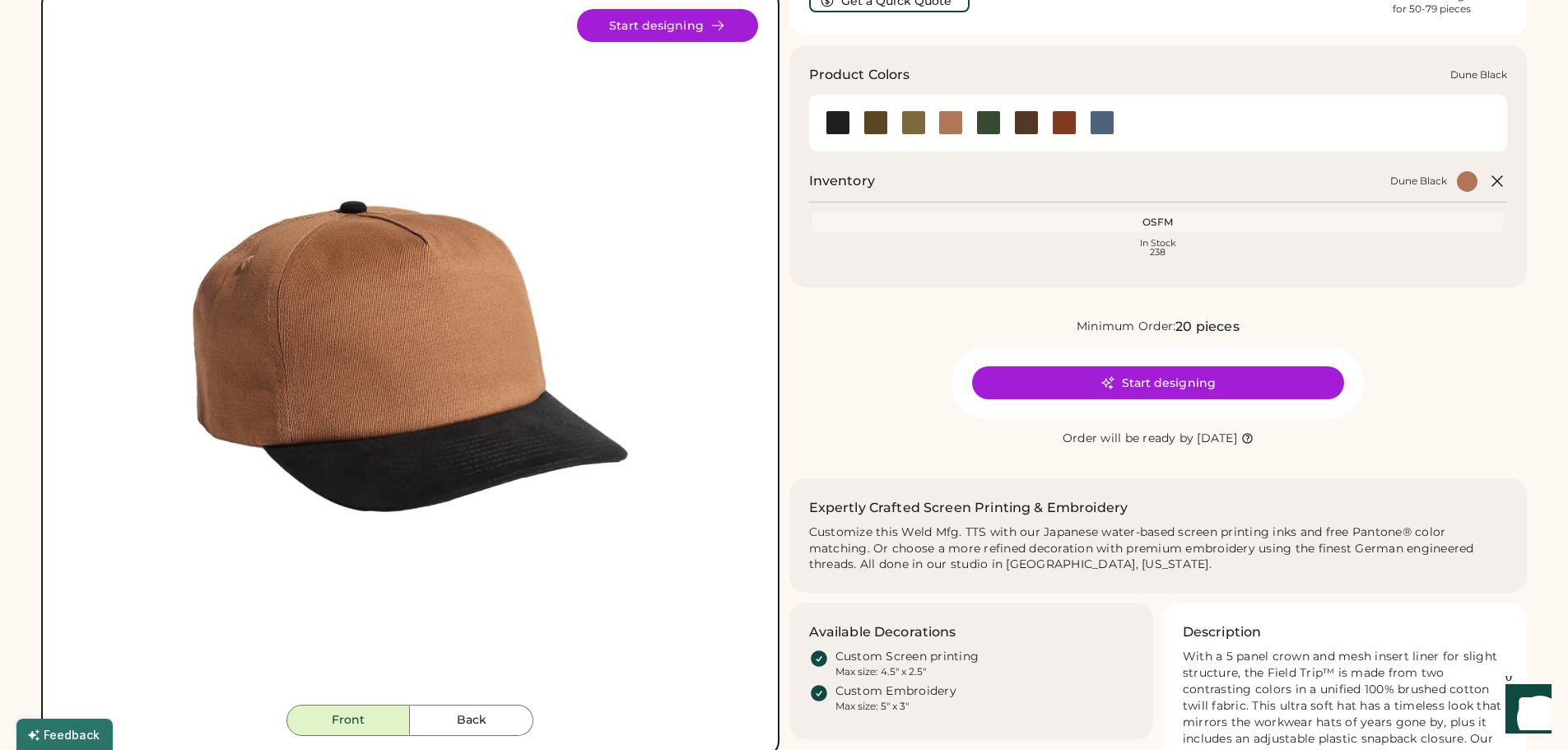
scroll to position [165, 0]
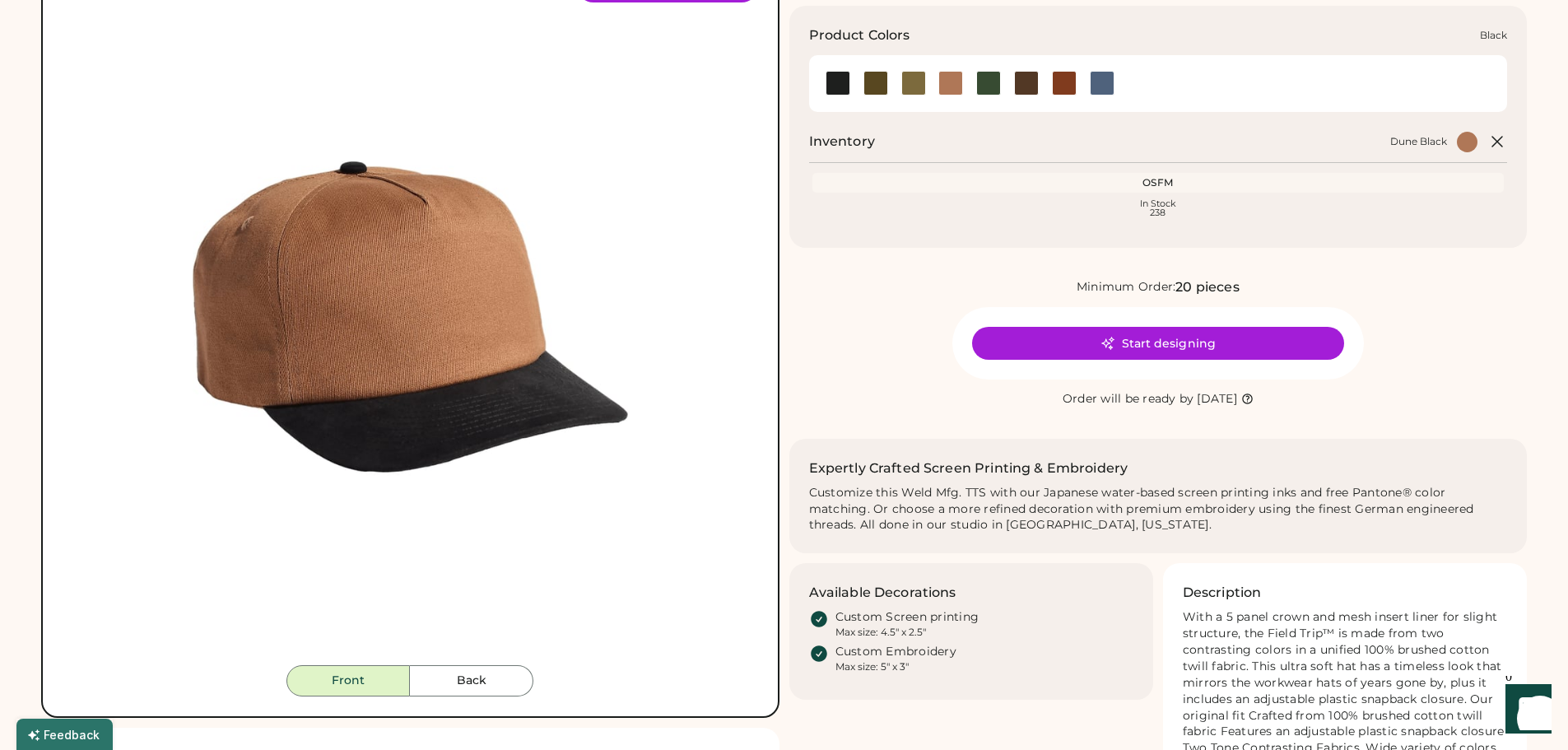
click at [844, 90] on div at bounding box center [838, 82] width 25 height 25
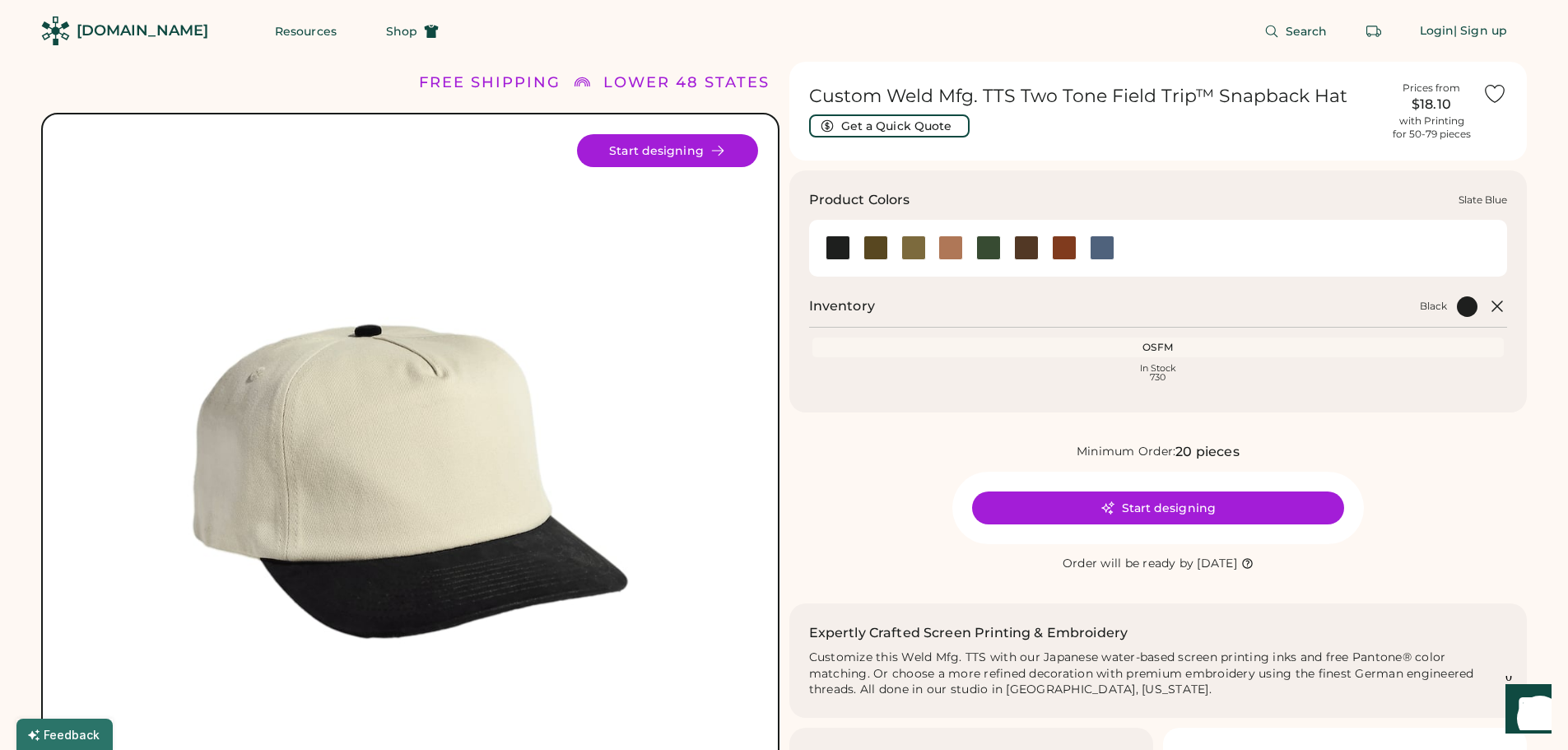
click at [1101, 258] on div at bounding box center [1102, 248] width 25 height 25
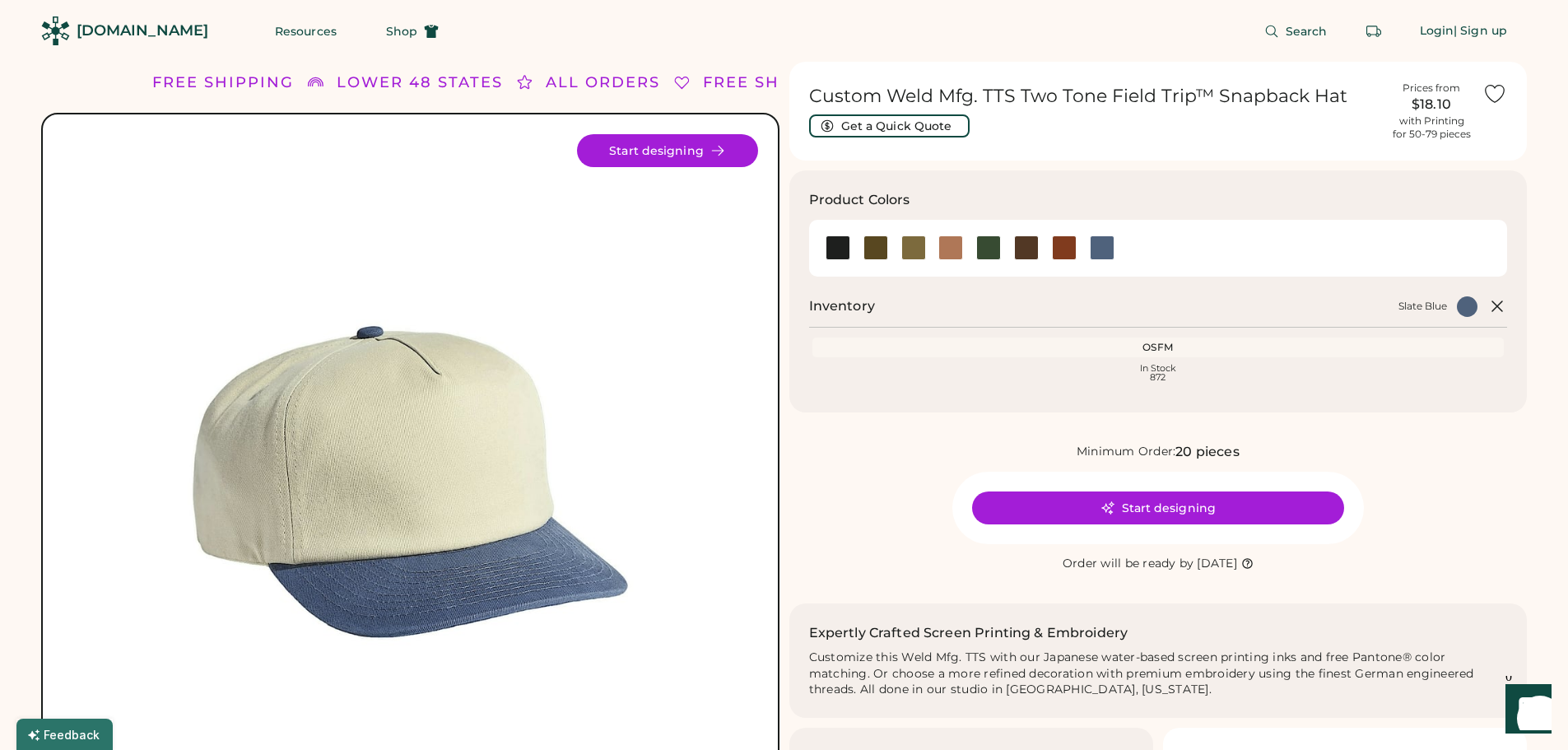
drag, startPoint x: 891, startPoint y: 151, endPoint x: 946, endPoint y: 137, distance: 56.8
click at [942, 132] on div "Custom Weld Mfg. TTS Two Tone Field Trip™ Snapback Hat Get a Quick Quote Prices…" at bounding box center [1158, 111] width 739 height 98
click at [1012, 129] on div "Custom Weld Mfg. TTS Two Tone Field Trip™ Snapback Hat Get a Quick Quote" at bounding box center [1095, 111] width 572 height 53
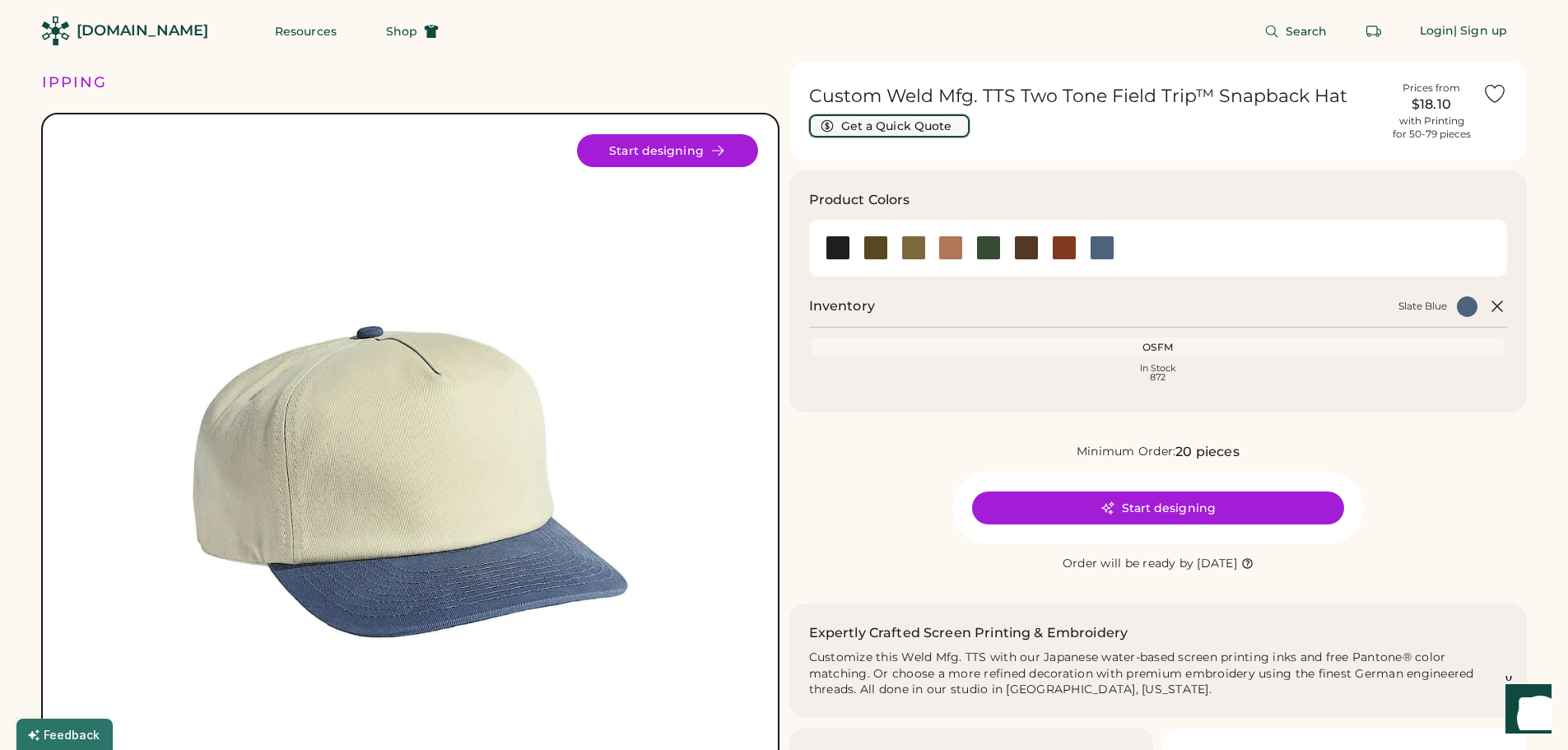
click at [922, 129] on button "Get a Quick Quote" at bounding box center [889, 126] width 160 height 23
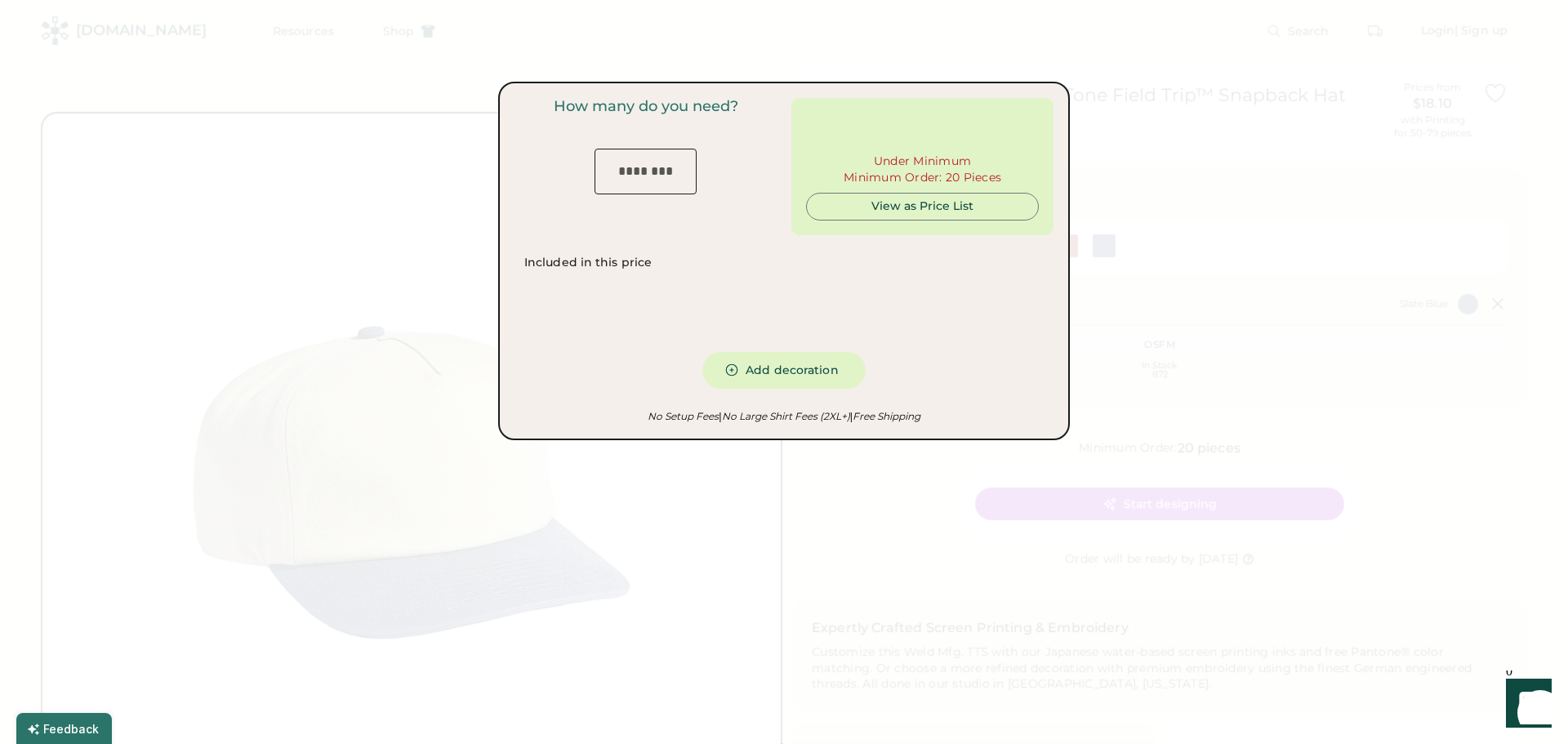
type input "***"
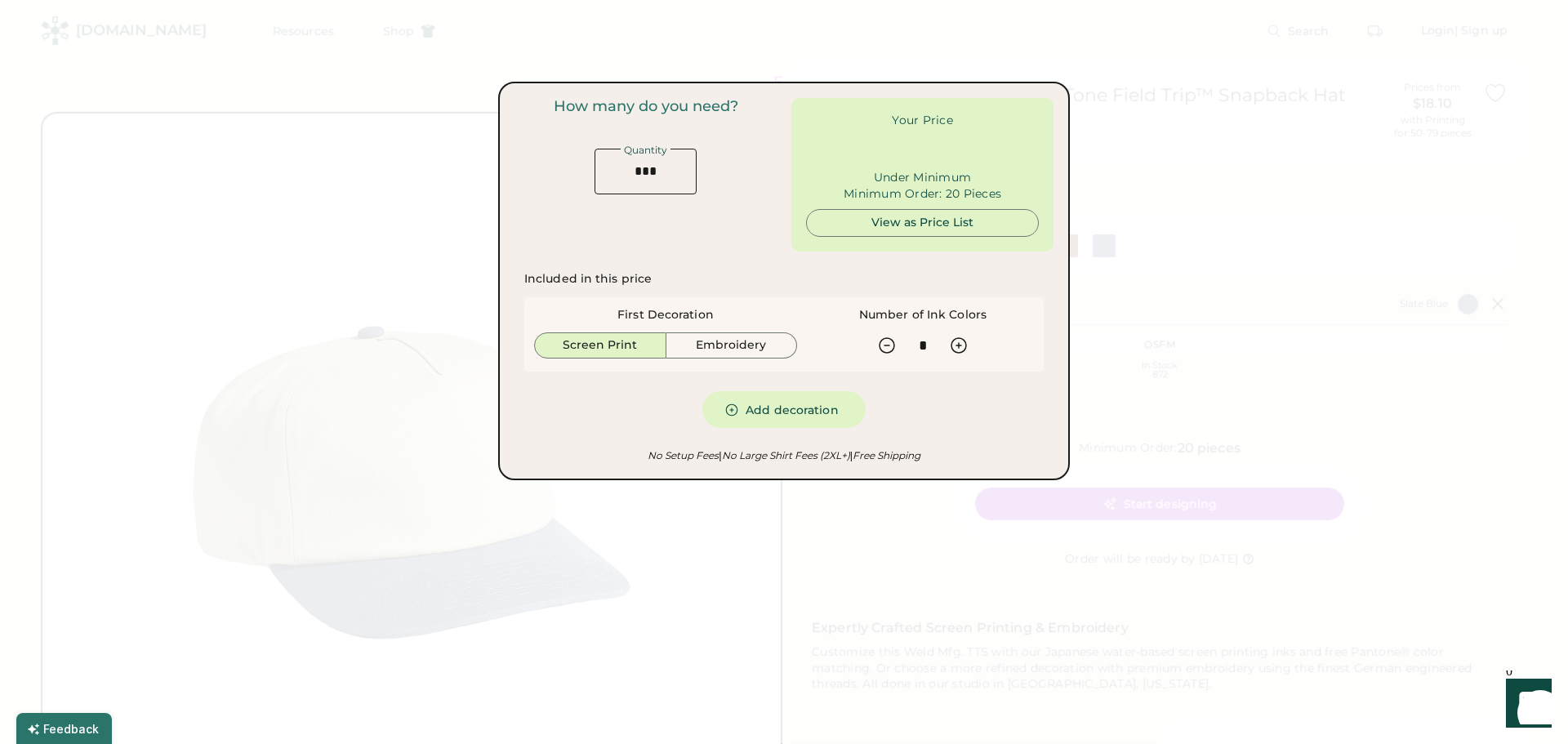
click at [674, 166] on input "input" at bounding box center [645, 172] width 102 height 45
type input "******"
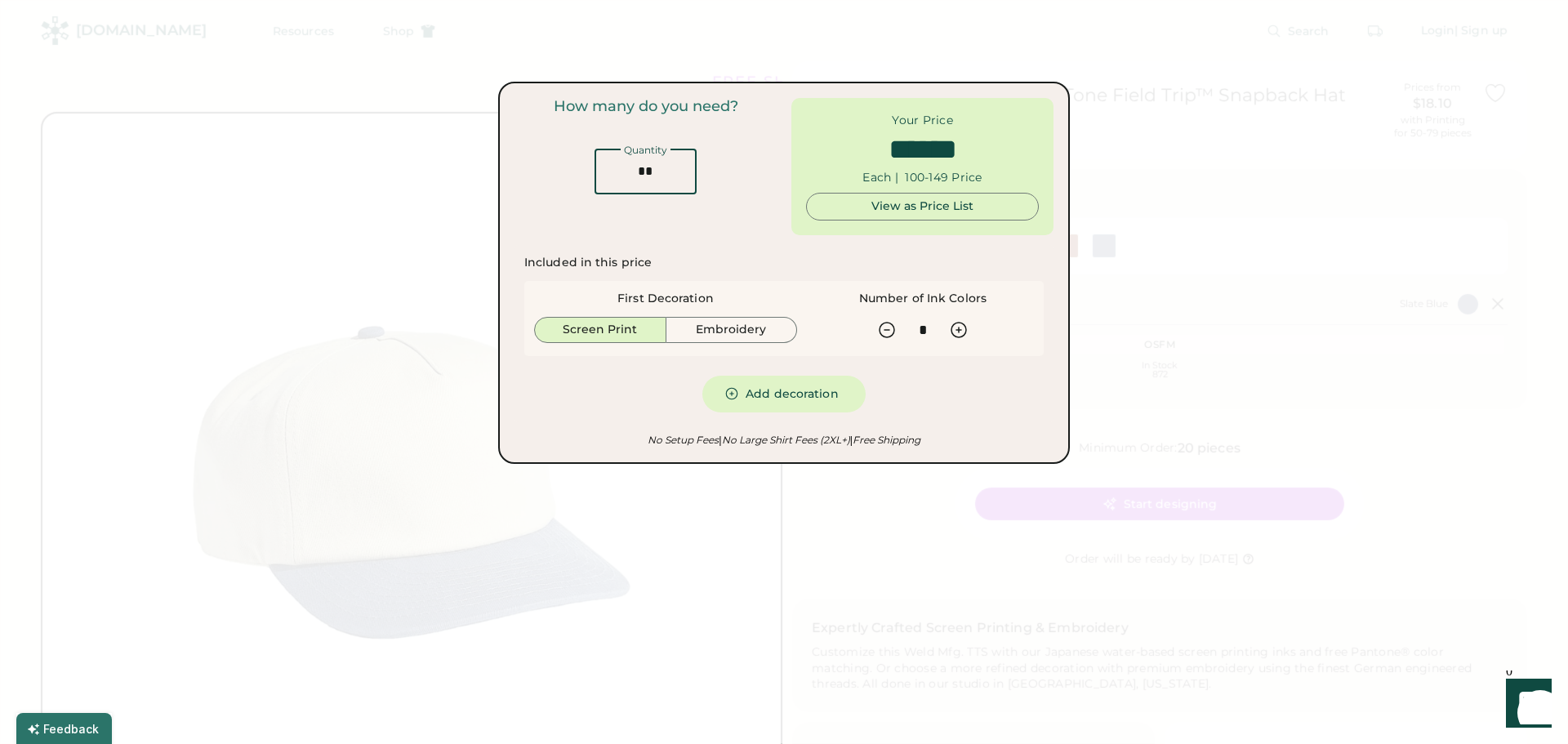
type input "*"
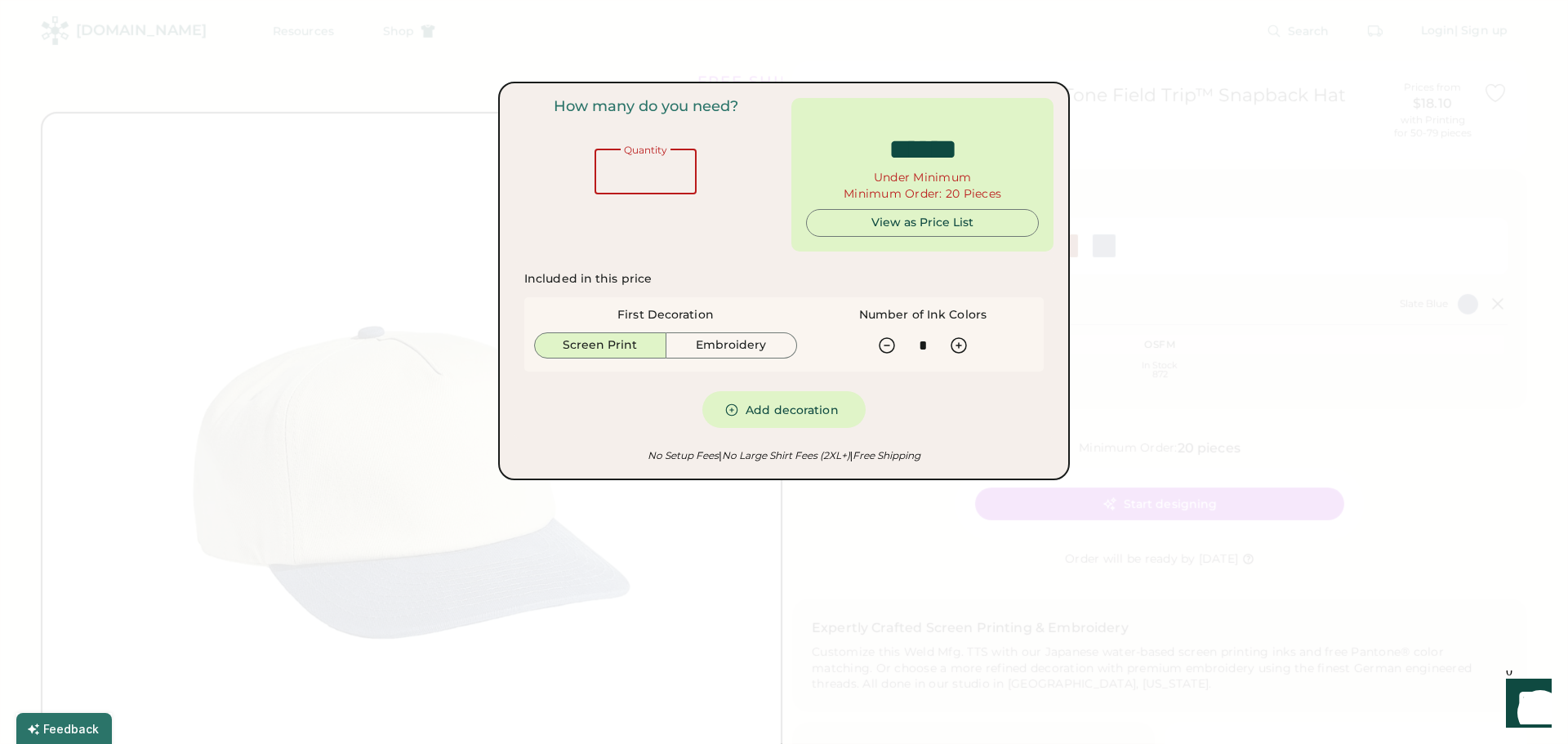
type input "******"
type input "*"
type input "**"
type input "******"
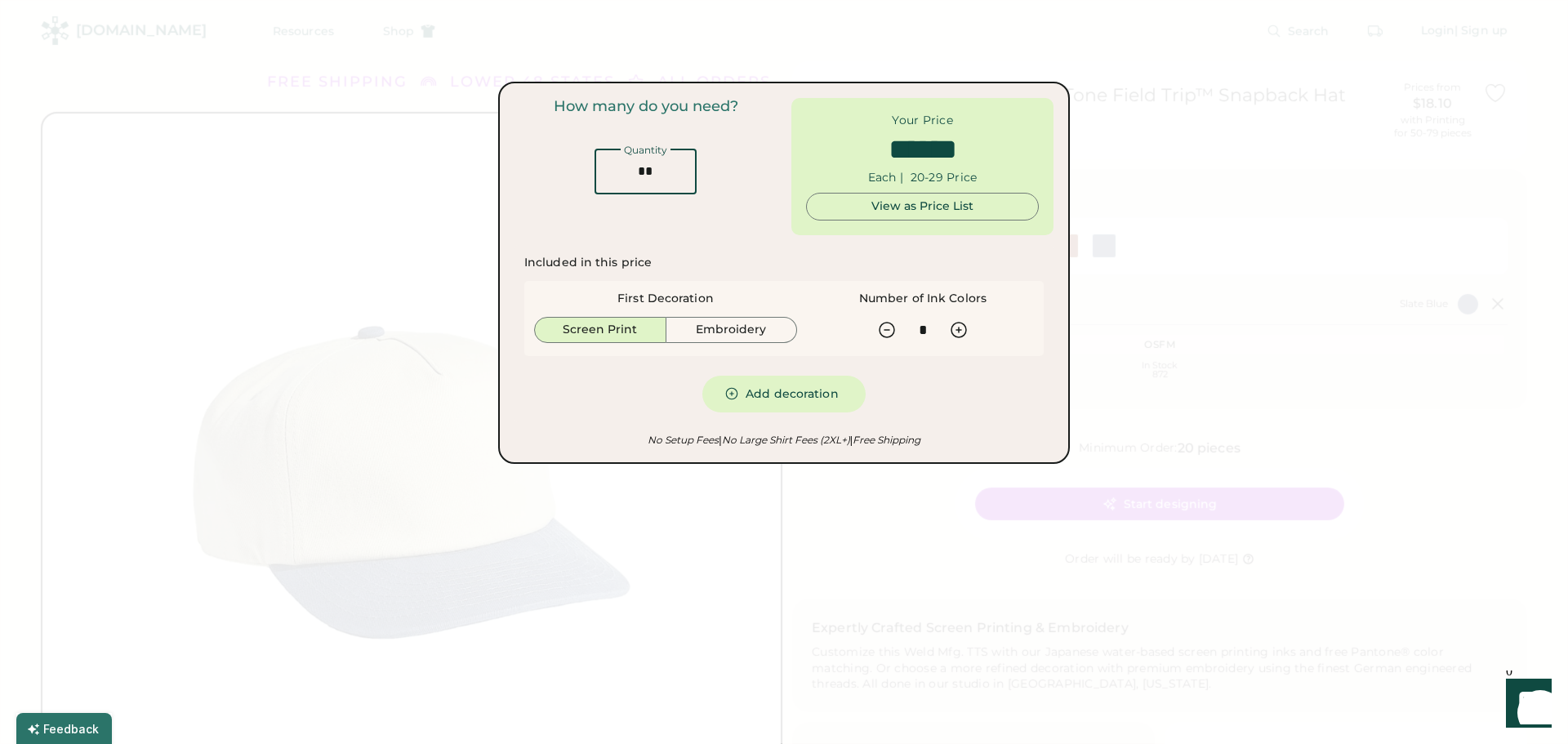
type input "*"
type input "******"
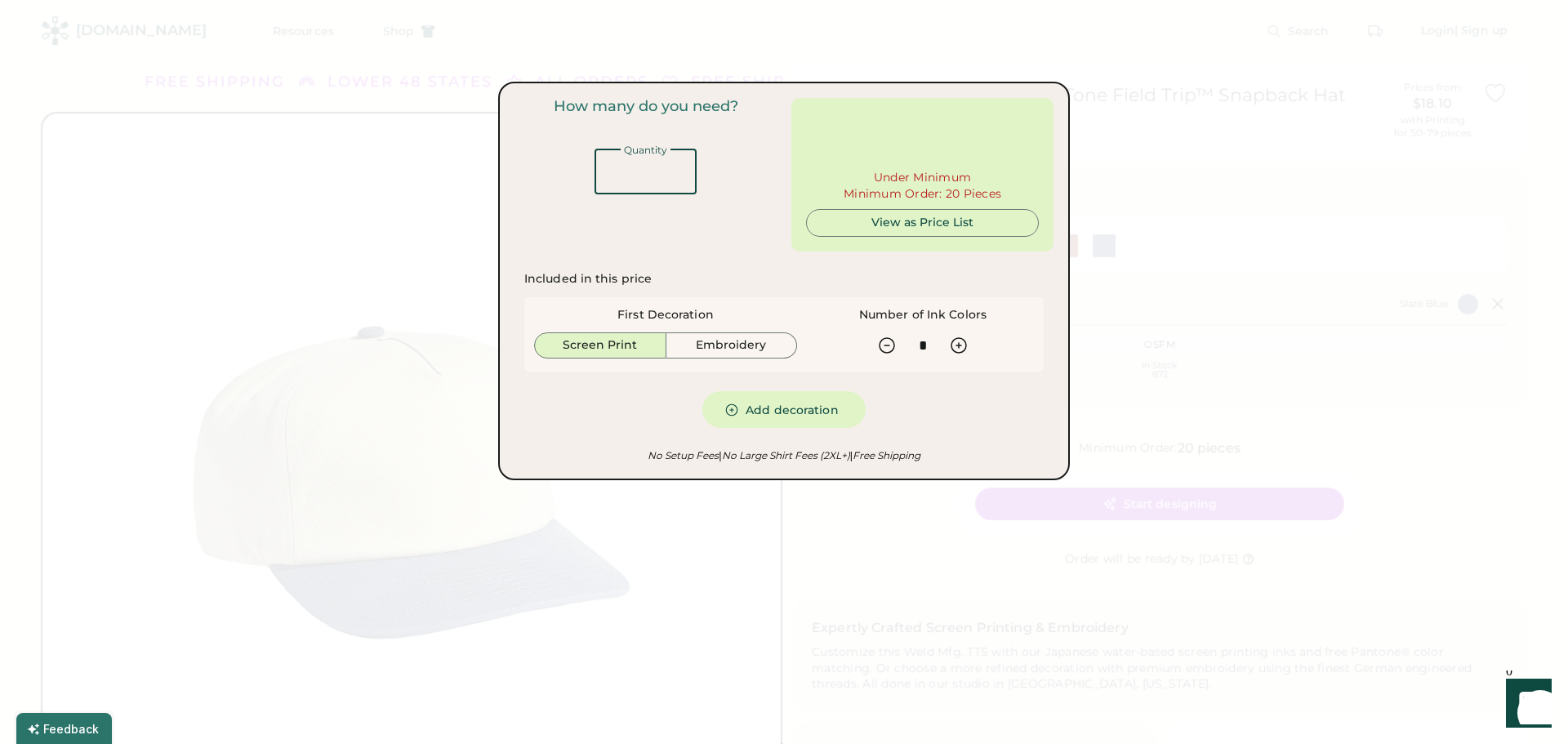
type input "*"
click at [608, 343] on button "Screen Print" at bounding box center [600, 345] width 132 height 26
click at [986, 228] on div "View as Price List" at bounding box center [922, 222] width 205 height 16
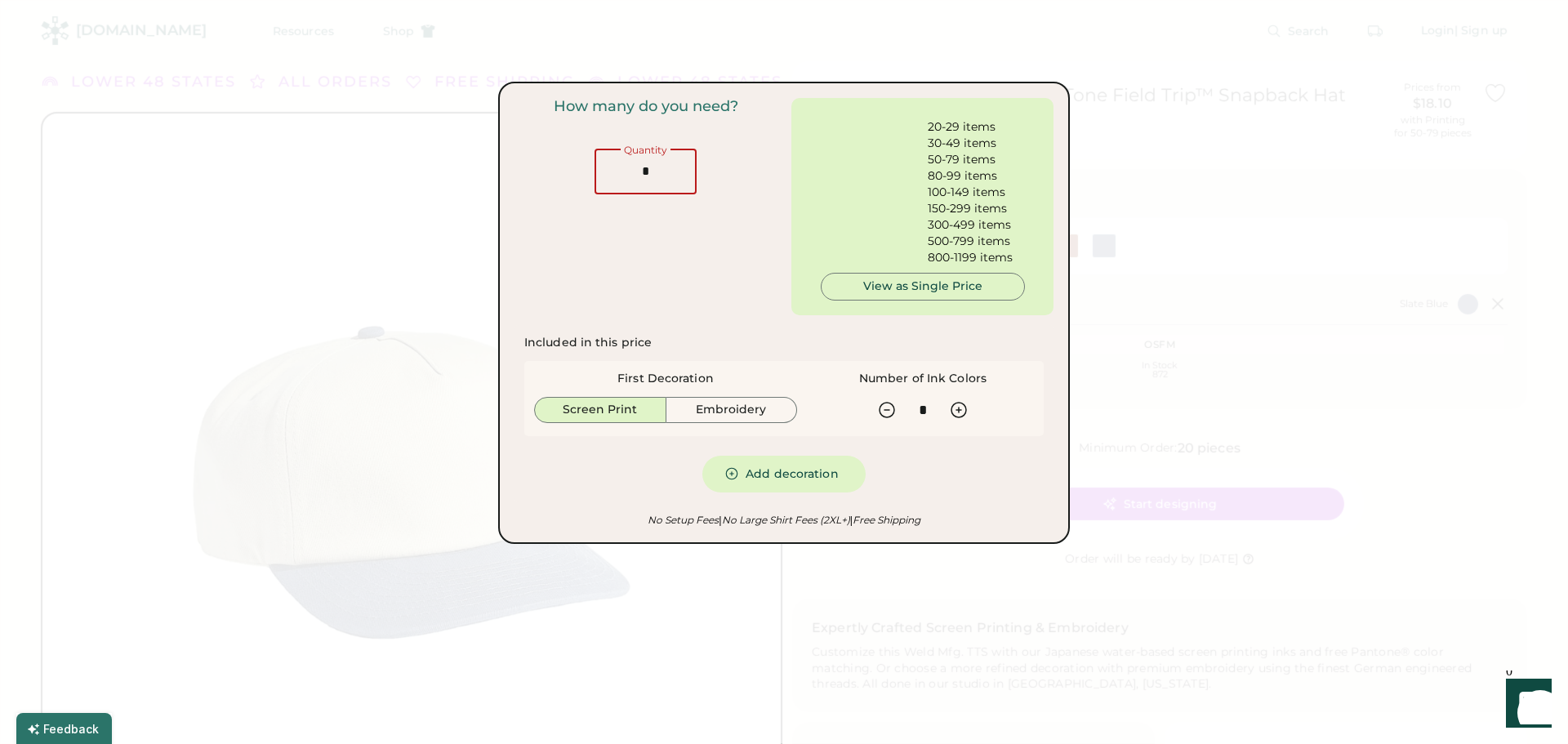
click at [682, 183] on input "input" at bounding box center [645, 172] width 102 height 45
type input "****"
type input "*"
